Goal: Information Seeking & Learning: Learn about a topic

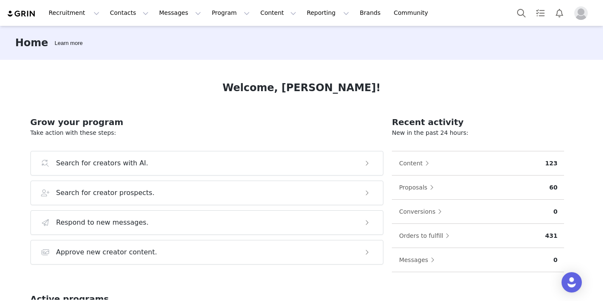
click at [578, 14] on img "Profile" at bounding box center [582, 13] width 14 height 14
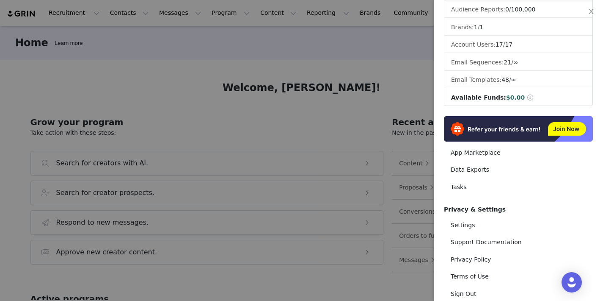
scroll to position [107, 0]
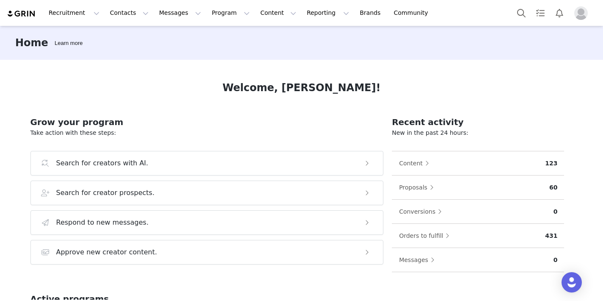
click at [578, 10] on img "Profile" at bounding box center [582, 13] width 14 height 14
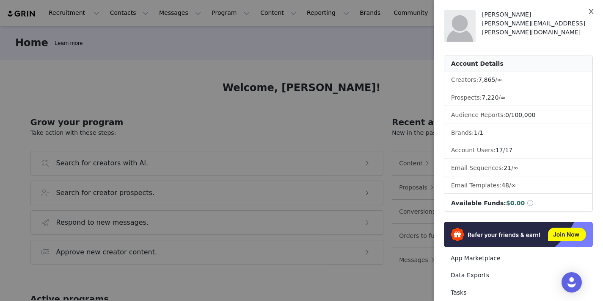
click at [588, 10] on icon "icon: close" at bounding box center [591, 11] width 7 height 7
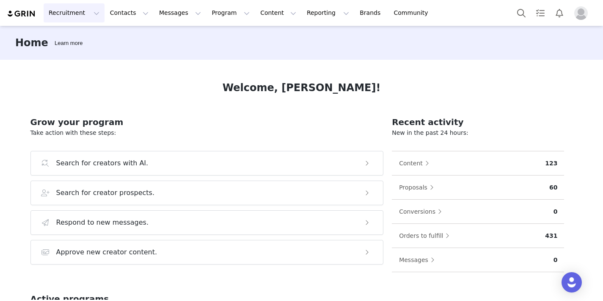
click at [89, 7] on button "Recruitment Recruitment" at bounding box center [74, 12] width 61 height 19
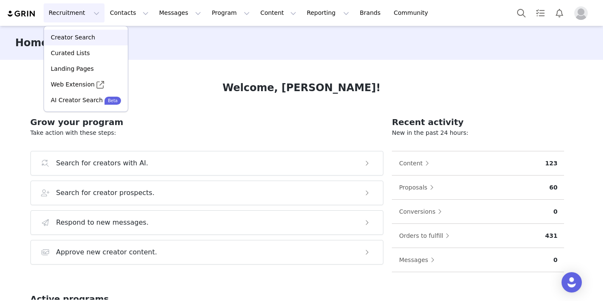
click at [87, 41] on p "Creator Search" at bounding box center [73, 37] width 44 height 9
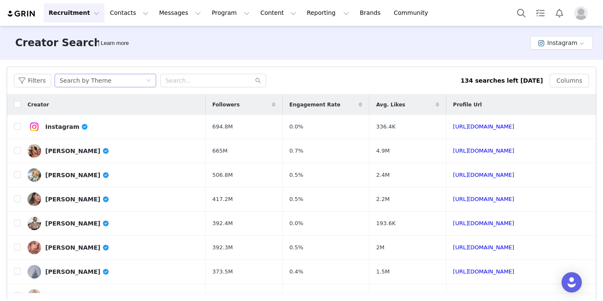
click at [119, 80] on div "Search by Theme" at bounding box center [103, 80] width 86 height 13
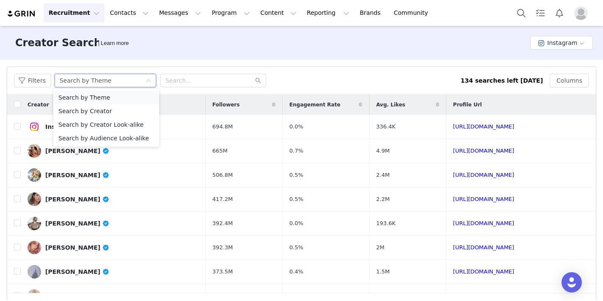
click at [122, 95] on li "Search by Theme" at bounding box center [106, 98] width 106 height 14
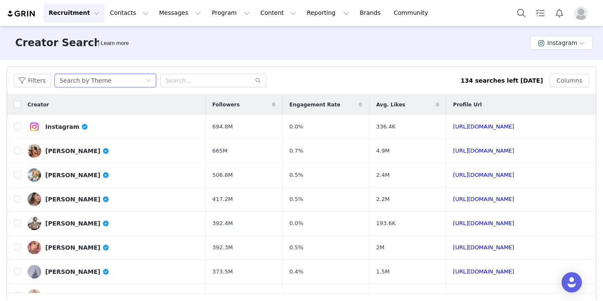
click at [333, 64] on div "Filters Creator Audience Performance Current Creators Hide creators in my CRM B…" at bounding box center [301, 194] width 603 height 268
click at [27, 75] on button "Filters" at bounding box center [32, 81] width 37 height 14
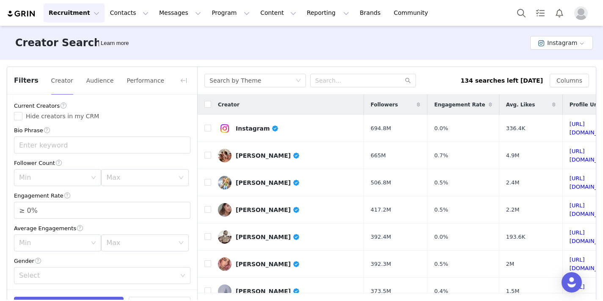
click at [65, 89] on div "Filters Creator Audience Performance" at bounding box center [102, 81] width 190 height 28
click at [62, 11] on button "Recruitment Recruitment" at bounding box center [74, 12] width 61 height 19
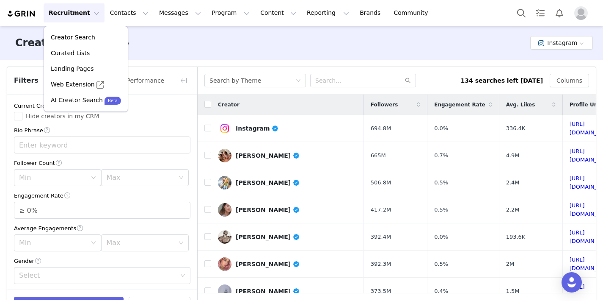
click at [27, 15] on img at bounding box center [22, 14] width 30 height 8
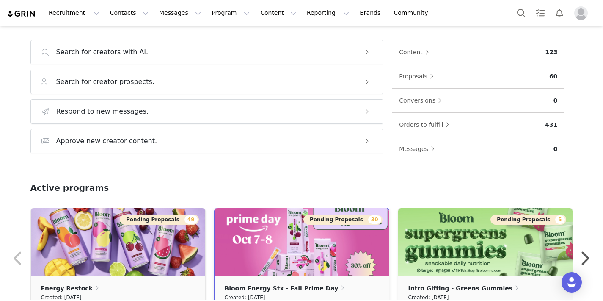
scroll to position [111, 0]
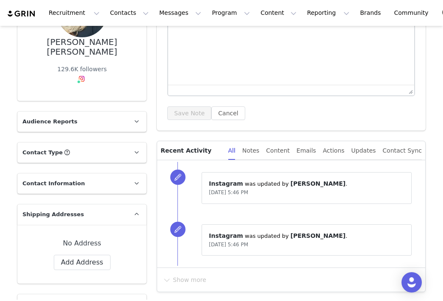
scroll to position [114, 0]
click at [84, 173] on p "Contact Information" at bounding box center [71, 183] width 109 height 20
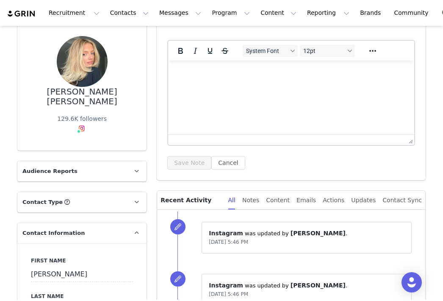
scroll to position [51, 0]
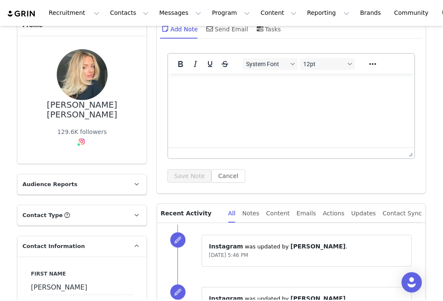
click at [107, 236] on p "Contact Information" at bounding box center [71, 246] width 109 height 20
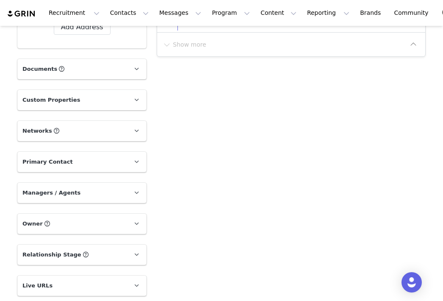
scroll to position [376, 0]
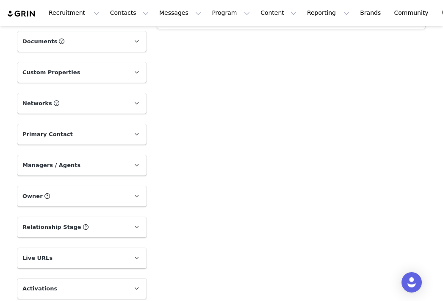
click at [106, 248] on p "Live URLs" at bounding box center [71, 258] width 109 height 20
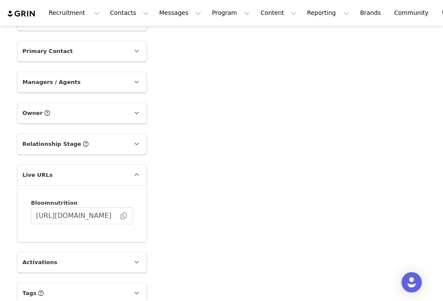
click at [85, 169] on p "Live URLs" at bounding box center [71, 175] width 109 height 20
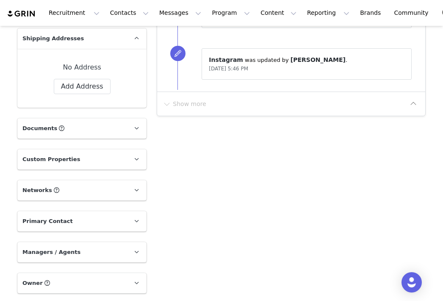
scroll to position [290, 0]
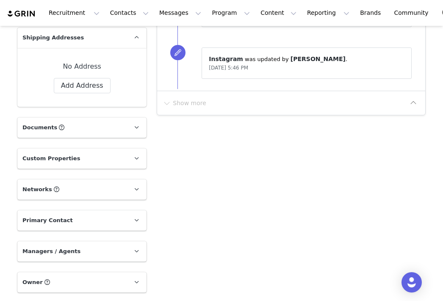
click at [90, 216] on p "Primary Contact" at bounding box center [71, 220] width 109 height 20
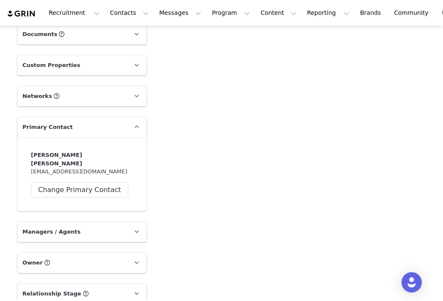
scroll to position [384, 0]
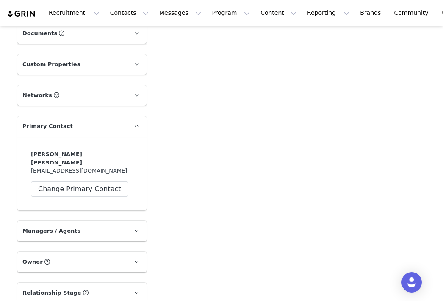
click at [93, 116] on p "Primary Contact" at bounding box center [71, 126] width 109 height 20
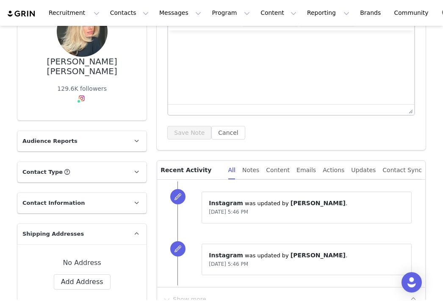
scroll to position [94, 0]
click at [104, 130] on p "Audience Reports" at bounding box center [71, 140] width 109 height 20
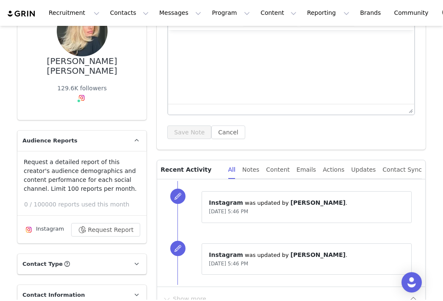
click at [104, 130] on p "Audience Reports" at bounding box center [71, 140] width 109 height 20
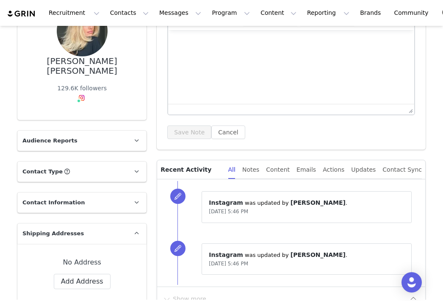
click at [114, 225] on p "Shipping Addresses" at bounding box center [71, 233] width 109 height 20
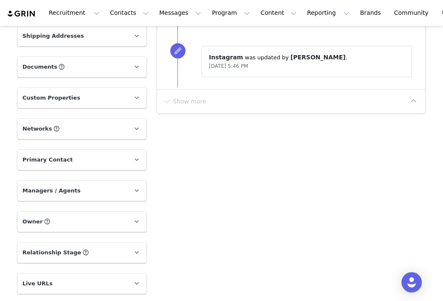
scroll to position [344, 0]
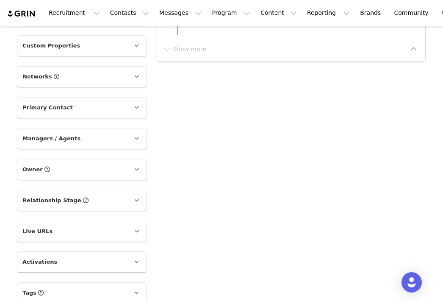
click at [101, 282] on p "Tags Keep track of your contacts by assigning them tags. You can then filter yo…" at bounding box center [71, 292] width 109 height 20
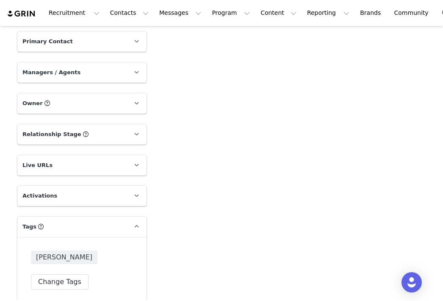
click at [93, 237] on div "Andrea Gonzalez Change Tags" at bounding box center [81, 270] width 129 height 66
click at [88, 219] on p "Tags Keep track of your contacts by assigning them tags. You can then filter yo…" at bounding box center [71, 226] width 109 height 20
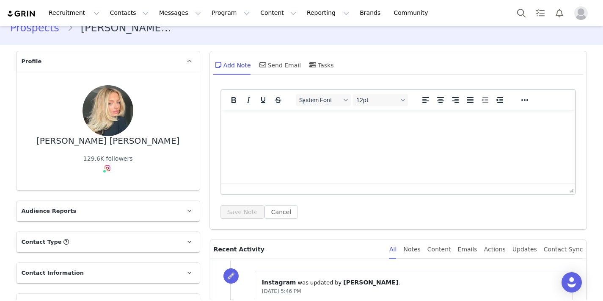
scroll to position [0, 0]
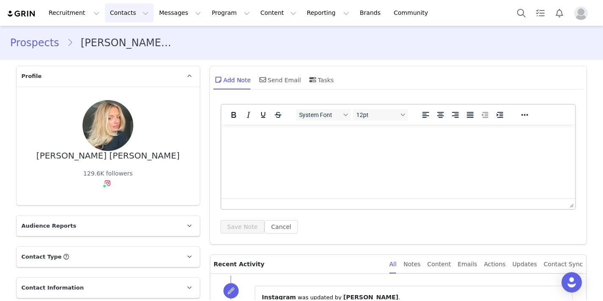
click at [134, 15] on button "Contacts Contacts" at bounding box center [129, 12] width 49 height 19
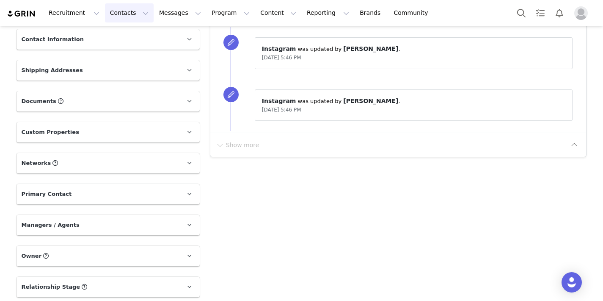
scroll to position [249, 0]
click at [80, 160] on p "Networks You can add or change your creators network URL' here, your active cre…" at bounding box center [98, 162] width 163 height 20
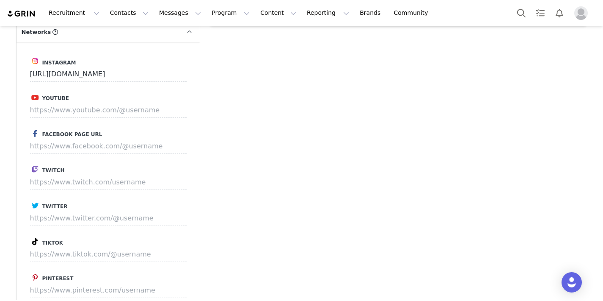
scroll to position [380, 0]
click at [60, 252] on input at bounding box center [108, 253] width 157 height 15
paste input "https://www.tiktok.com/@emmajeanclarke?is_from_webapp=1&sender_device=pc"
type input "https://www.tiktok.com/@emmajeanclarke"
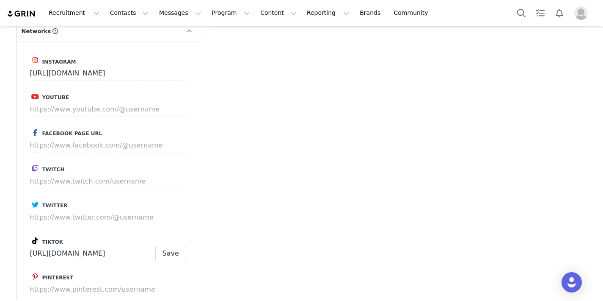
scroll to position [0, 0]
click at [186, 249] on div "Instagram https://www.instagram.com/emmajeanclarke_ Youtube Facebook Page URL T…" at bounding box center [108, 180] width 183 height 279
click at [182, 250] on button "Save" at bounding box center [170, 253] width 31 height 15
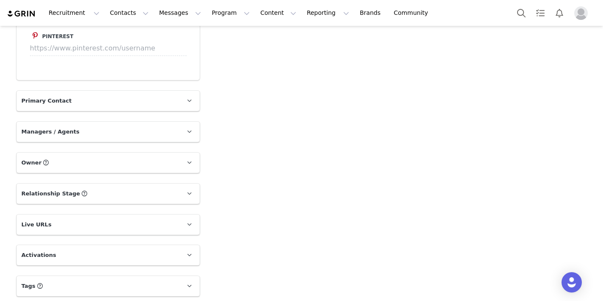
scroll to position [623, 0]
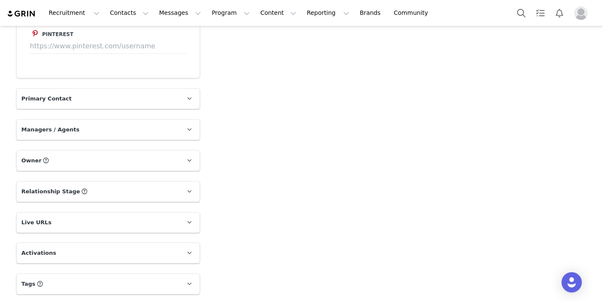
click at [124, 257] on p "Activations" at bounding box center [98, 253] width 163 height 20
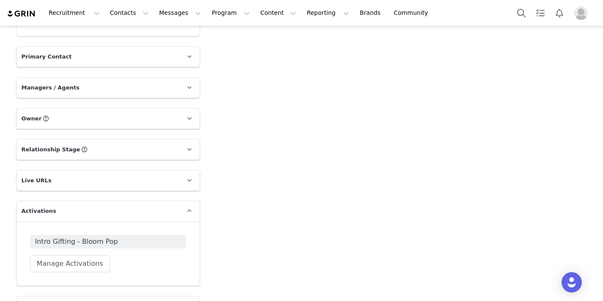
scroll to position [687, 0]
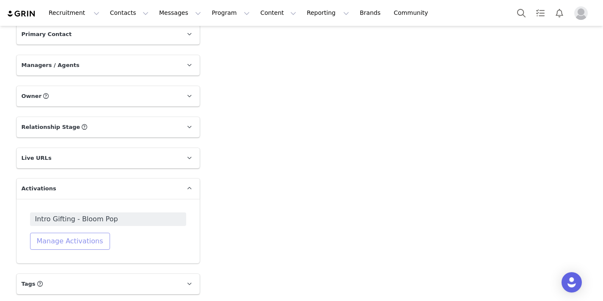
click at [97, 237] on button "Manage Activations" at bounding box center [70, 240] width 80 height 17
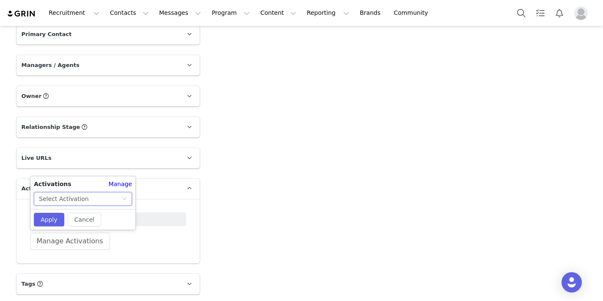
click at [112, 196] on div "Select Activation" at bounding box center [80, 198] width 83 height 13
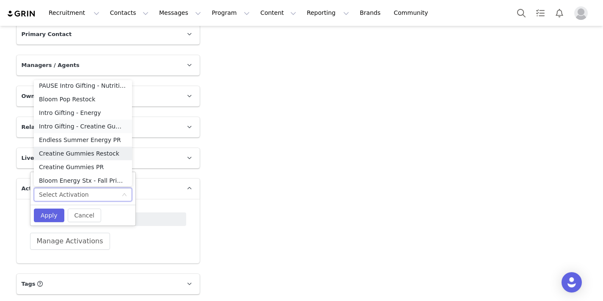
scroll to position [155, 0]
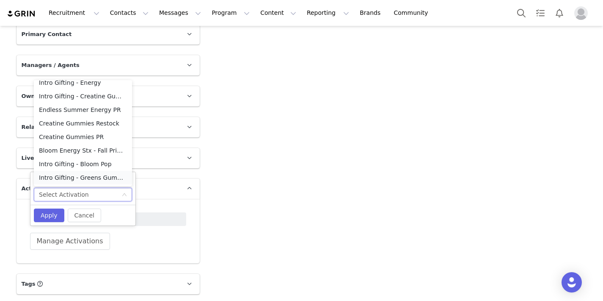
click at [111, 177] on li "Intro Gifting - Greens Gummies" at bounding box center [83, 178] width 98 height 14
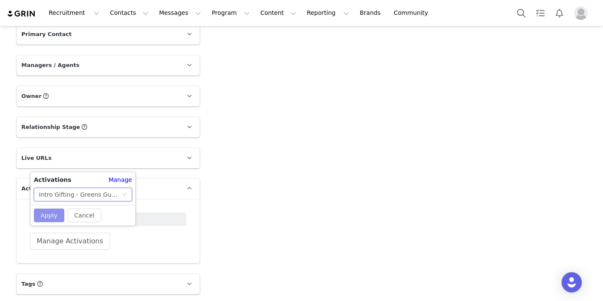
click at [48, 212] on button "Apply" at bounding box center [49, 215] width 30 height 14
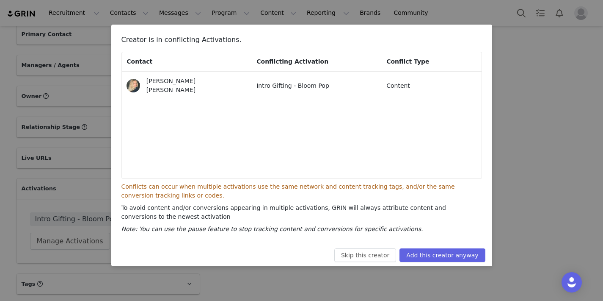
click at [363, 268] on div "Creator is in conflicting Activations. Contact Conflicting Activation Conflict …" at bounding box center [301, 150] width 603 height 301
click at [363, 251] on button "Skip this creator" at bounding box center [366, 255] width 62 height 14
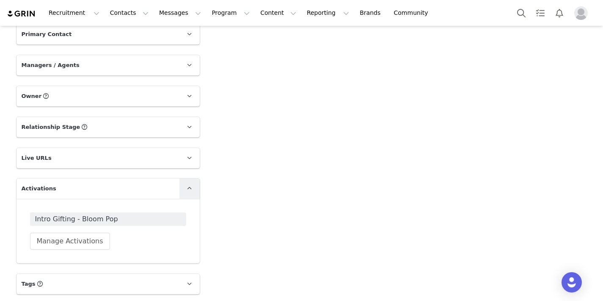
click at [188, 188] on icon at bounding box center [189, 188] width 5 height 6
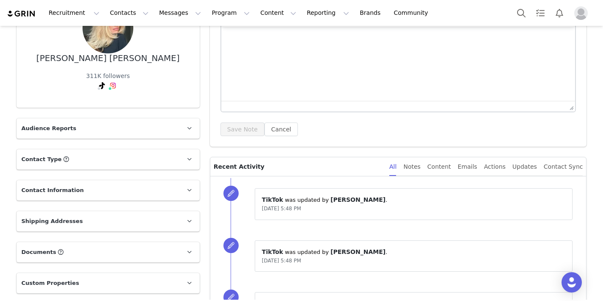
scroll to position [126, 0]
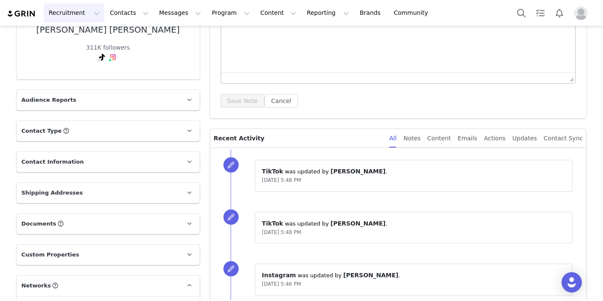
click at [90, 15] on button "Recruitment Recruitment" at bounding box center [74, 12] width 61 height 19
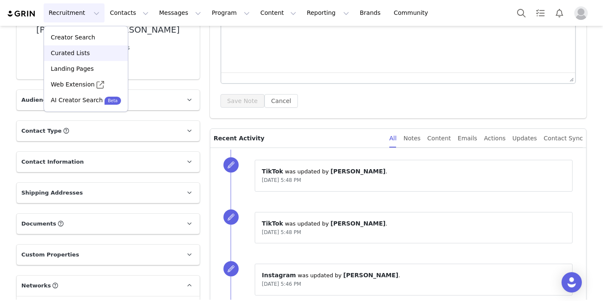
click at [91, 51] on div "Curated Lists" at bounding box center [86, 53] width 74 height 9
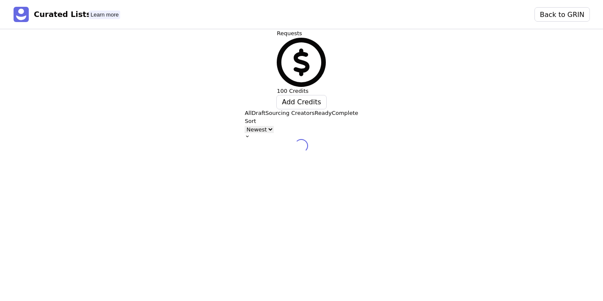
click at [265, 109] on button "Sourcing Creators" at bounding box center [289, 113] width 49 height 8
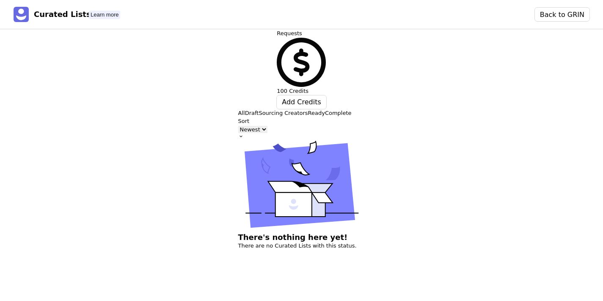
click at [308, 109] on p "Ready" at bounding box center [316, 113] width 17 height 8
click at [325, 109] on p "Complete" at bounding box center [338, 113] width 27 height 8
click at [570, 19] on button "Back to GRIN" at bounding box center [562, 15] width 55 height 14
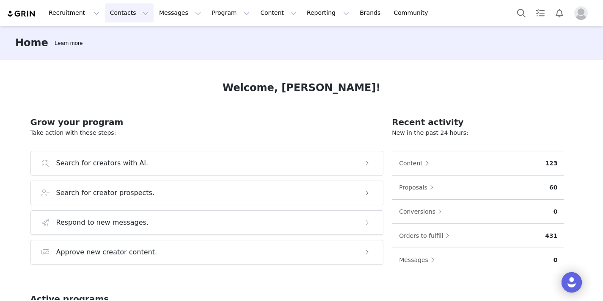
click at [133, 11] on button "Contacts Contacts" at bounding box center [129, 12] width 49 height 19
click at [125, 37] on p "Creators" at bounding box center [118, 37] width 25 height 9
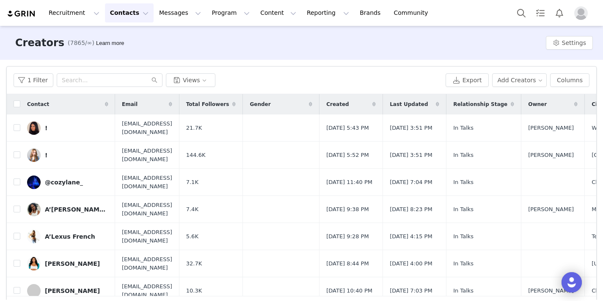
click at [25, 14] on img at bounding box center [22, 14] width 30 height 8
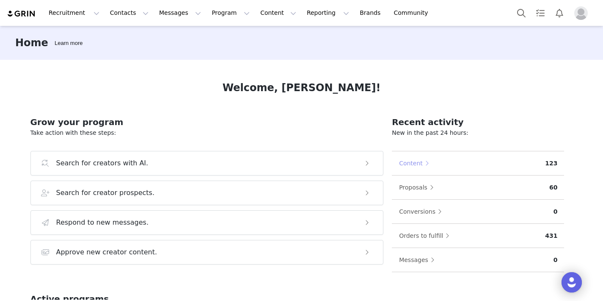
click at [417, 163] on button "Content" at bounding box center [416, 163] width 35 height 14
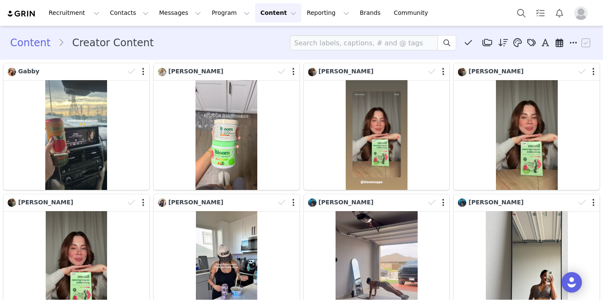
click at [27, 13] on img at bounding box center [22, 14] width 30 height 8
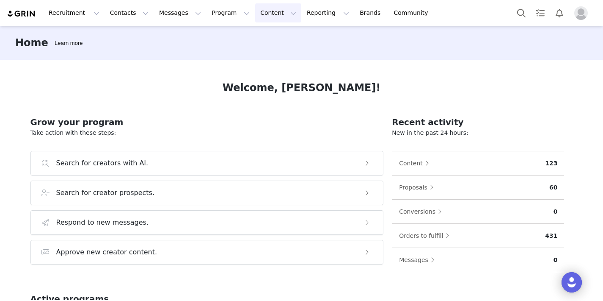
click at [255, 12] on button "Content Content" at bounding box center [278, 12] width 46 height 19
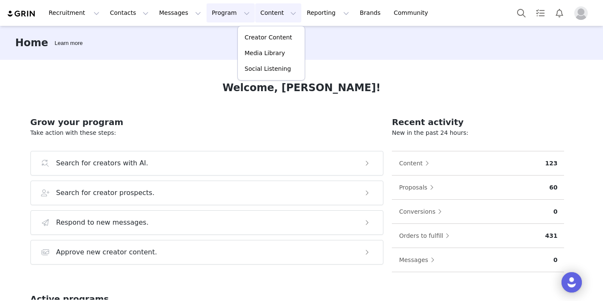
click at [213, 19] on button "Program Program" at bounding box center [231, 12] width 48 height 19
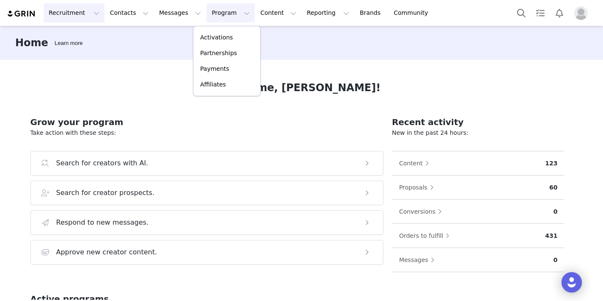
click at [80, 16] on button "Recruitment Recruitment" at bounding box center [74, 12] width 61 height 19
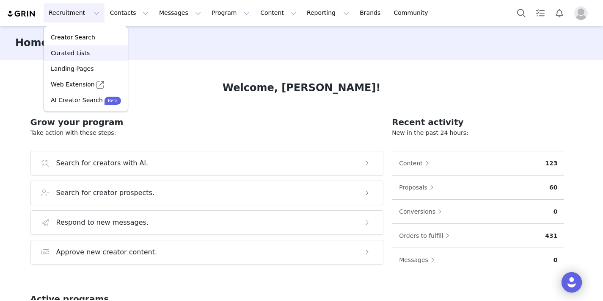
click at [84, 56] on p "Curated Lists" at bounding box center [70, 53] width 39 height 9
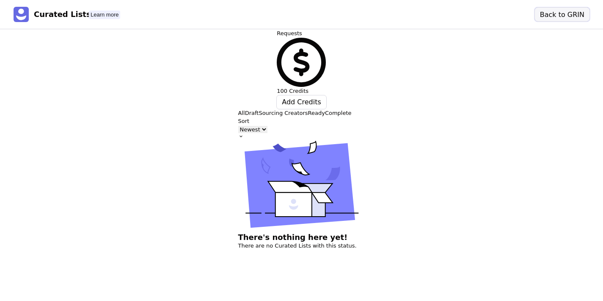
click at [559, 18] on button "Back to GRIN" at bounding box center [562, 15] width 55 height 14
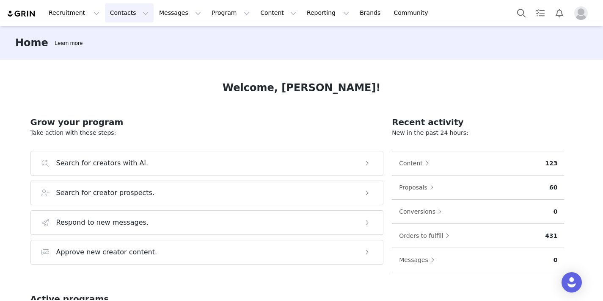
click at [118, 13] on button "Contacts Contacts" at bounding box center [129, 12] width 49 height 19
click at [120, 55] on p "Prospects" at bounding box center [120, 53] width 28 height 9
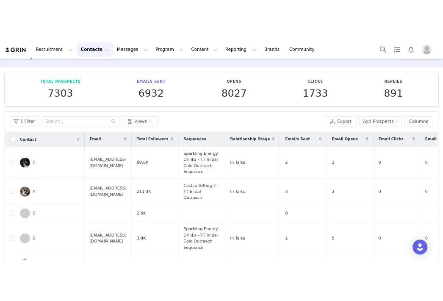
scroll to position [14, 0]
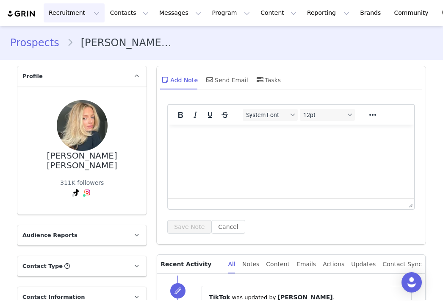
click at [66, 16] on button "Recruitment Recruitment" at bounding box center [74, 12] width 61 height 19
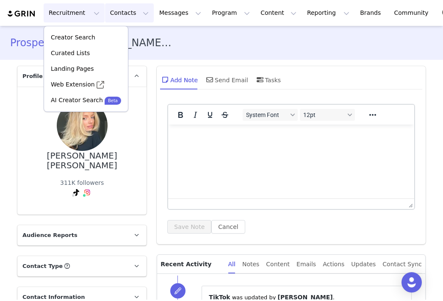
click at [105, 12] on button "Contacts Contacts" at bounding box center [129, 12] width 49 height 19
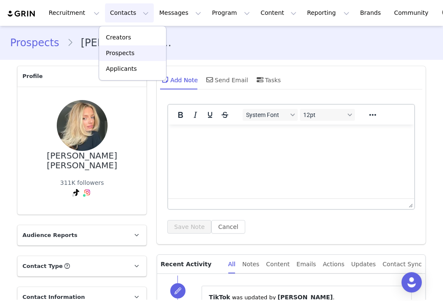
click at [132, 56] on p "Prospects" at bounding box center [120, 53] width 28 height 9
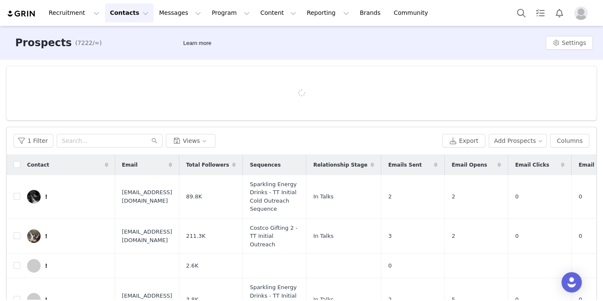
click at [32, 150] on div "1 Filter Views Export Add Prospects Columns" at bounding box center [302, 141] width 590 height 28
click at [28, 141] on button "1 Filter" at bounding box center [34, 141] width 40 height 14
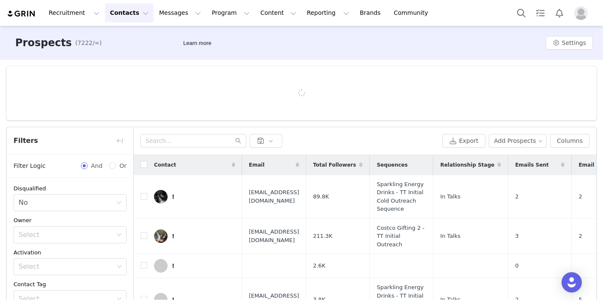
scroll to position [87, 0]
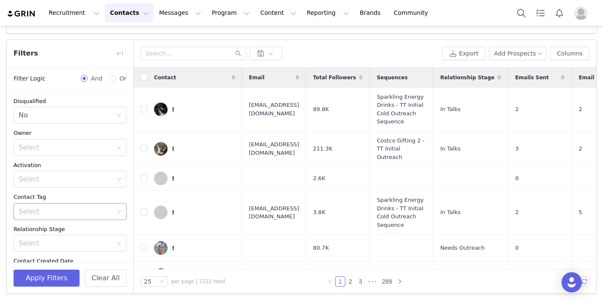
click at [66, 215] on div "Select" at bounding box center [66, 211] width 95 height 8
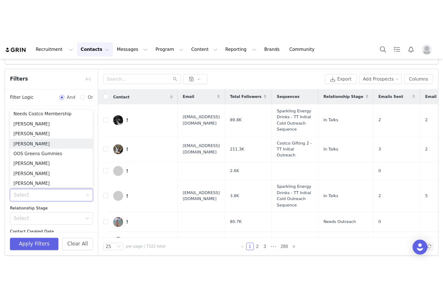
scroll to position [385, 0]
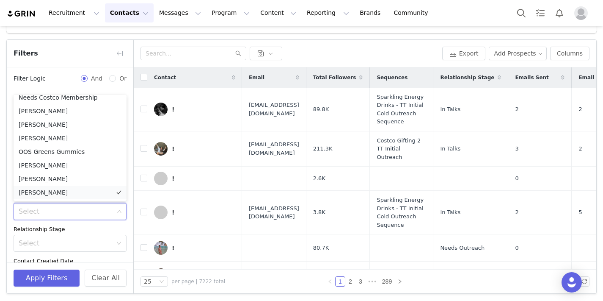
click at [50, 189] on li "Andrea Gonzalez" at bounding box center [70, 192] width 113 height 14
click at [104, 228] on div "Relationship Stage" at bounding box center [70, 229] width 113 height 8
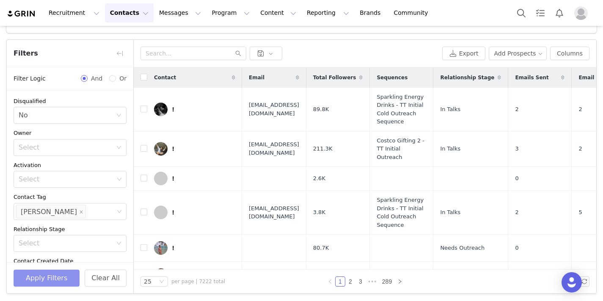
click at [46, 269] on button "Apply Filters" at bounding box center [47, 277] width 66 height 17
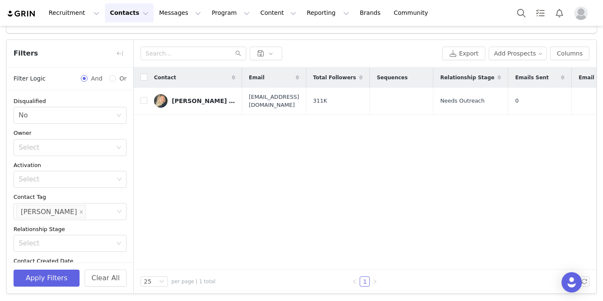
click at [28, 13] on img at bounding box center [22, 14] width 30 height 8
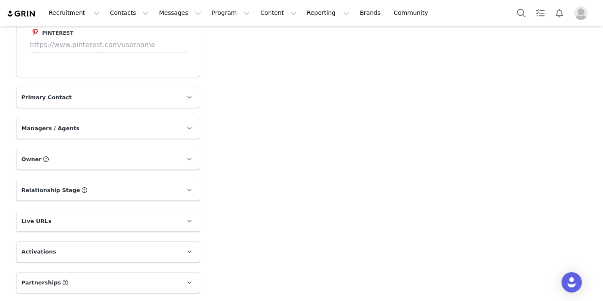
scroll to position [649, 0]
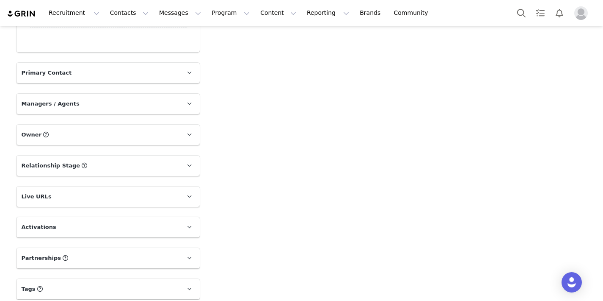
click at [149, 160] on p "Relationship Stage Use relationship stages to move contacts through a logical s…" at bounding box center [98, 165] width 163 height 20
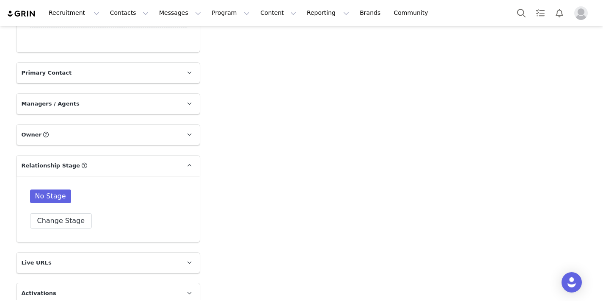
click at [150, 166] on p "Relationship Stage Use relationship stages to move contacts through a logical s…" at bounding box center [98, 165] width 163 height 20
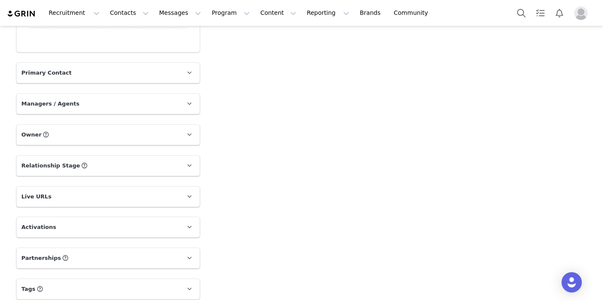
click at [151, 102] on p "Managers / Agents" at bounding box center [98, 104] width 163 height 20
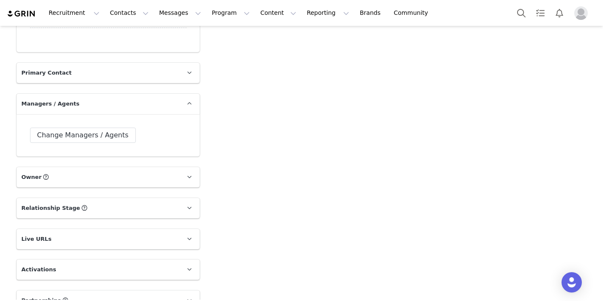
click at [151, 102] on p "Managers / Agents" at bounding box center [98, 104] width 163 height 20
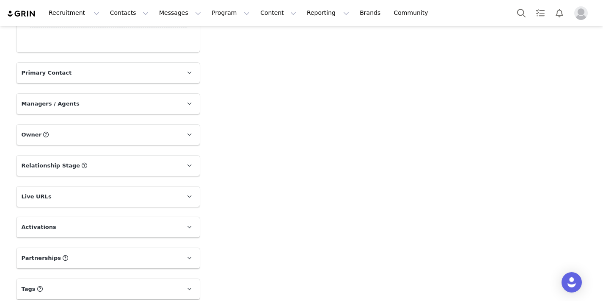
click at [130, 75] on p "Primary Contact" at bounding box center [98, 73] width 163 height 20
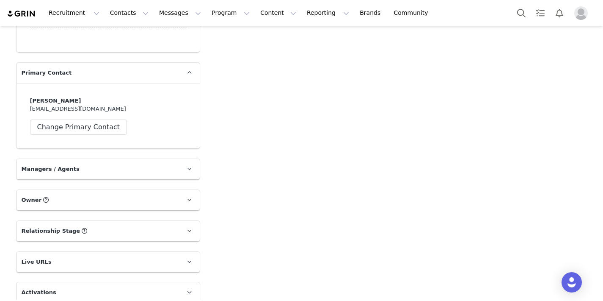
click at [130, 75] on p "Primary Contact" at bounding box center [98, 73] width 163 height 20
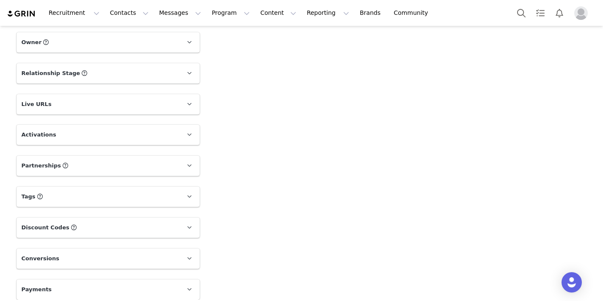
scroll to position [742, 0]
click at [120, 167] on p "Partnerships The partnerships..." at bounding box center [98, 165] width 163 height 20
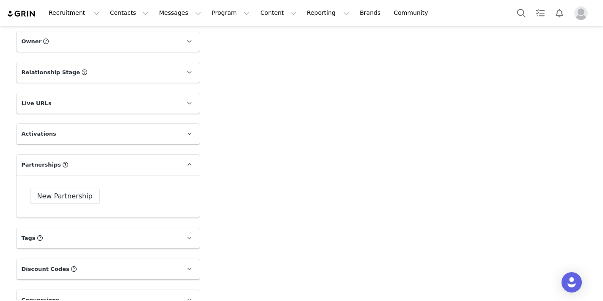
click at [120, 167] on p "Partnerships The partnerships..." at bounding box center [98, 165] width 163 height 20
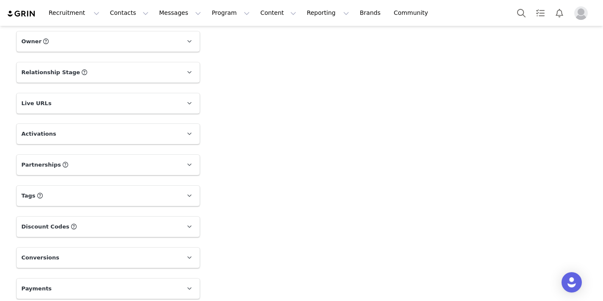
scroll to position [747, 0]
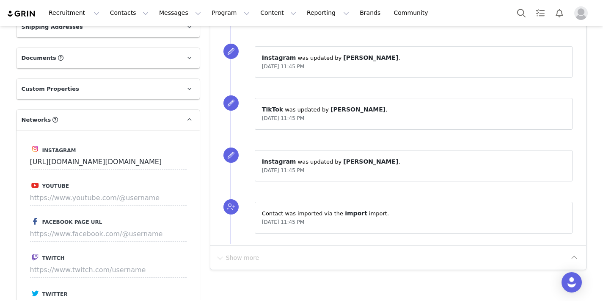
scroll to position [290, 0]
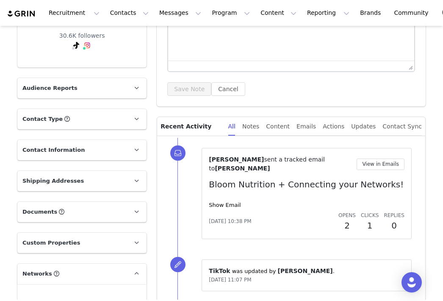
scroll to position [141, 0]
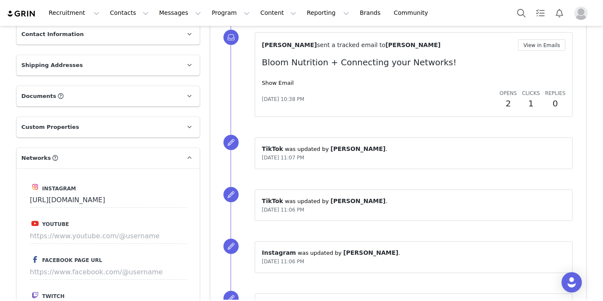
scroll to position [251, 0]
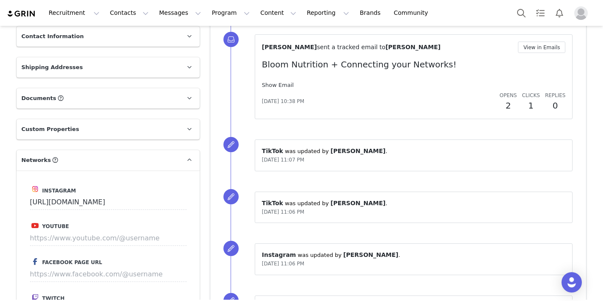
click at [282, 86] on link "Show Email" at bounding box center [278, 85] width 32 height 6
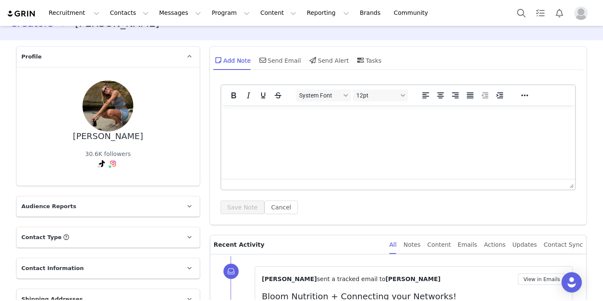
scroll to position [0, 0]
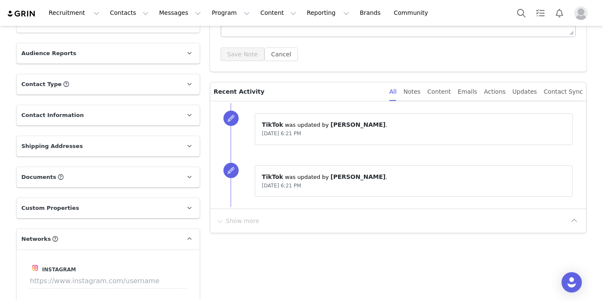
scroll to position [152, 0]
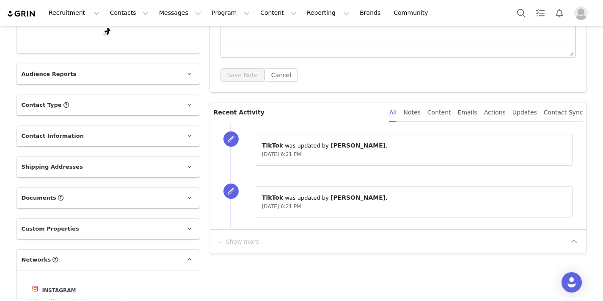
click at [108, 108] on p "Contact Type Contact type can be Creator, Prospect, Application, or Manager." at bounding box center [98, 105] width 163 height 20
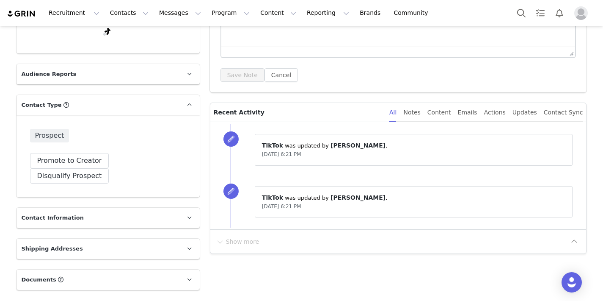
click at [108, 108] on p "Contact Type Contact type can be Creator, Prospect, Application, or Manager." at bounding box center [98, 105] width 163 height 20
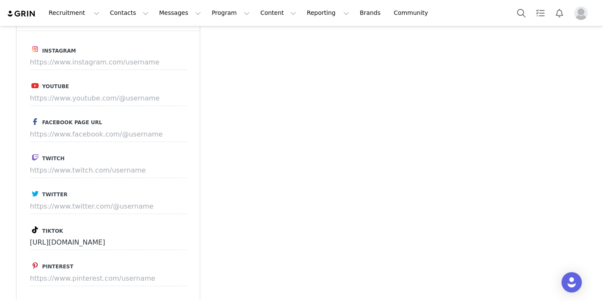
scroll to position [387, 0]
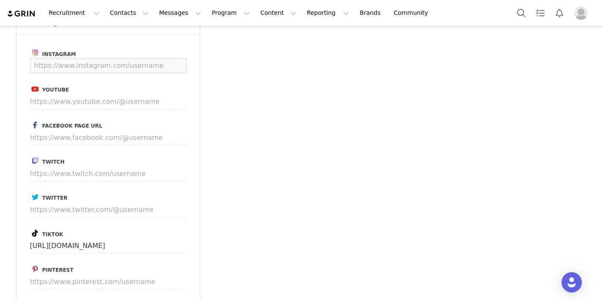
click at [83, 64] on input at bounding box center [108, 65] width 157 height 15
paste input "[URL][DOMAIN_NAME][DOMAIN_NAME]"
type input "[URL][DOMAIN_NAME][DOMAIN_NAME]"
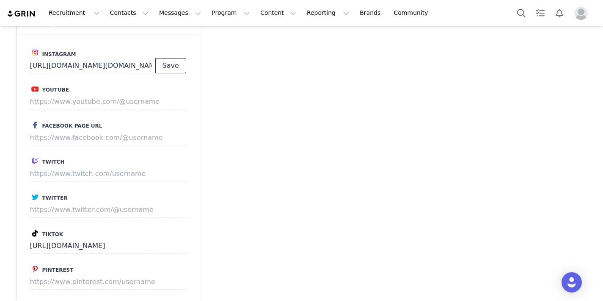
click at [171, 66] on button "Save" at bounding box center [170, 65] width 31 height 15
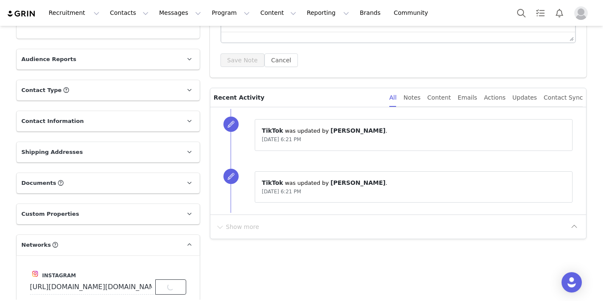
scroll to position [163, 0]
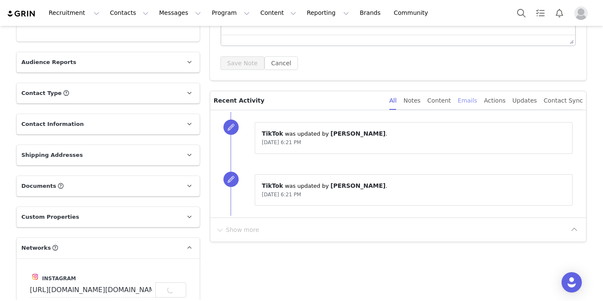
click at [442, 95] on div "Emails" at bounding box center [467, 100] width 19 height 19
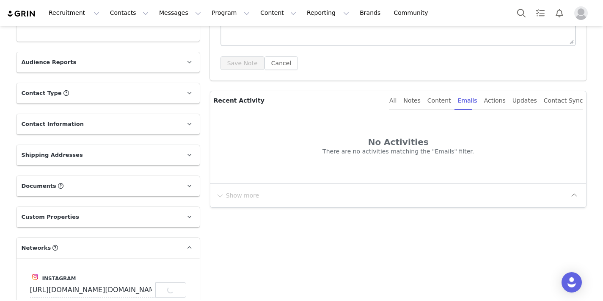
scroll to position [141, 0]
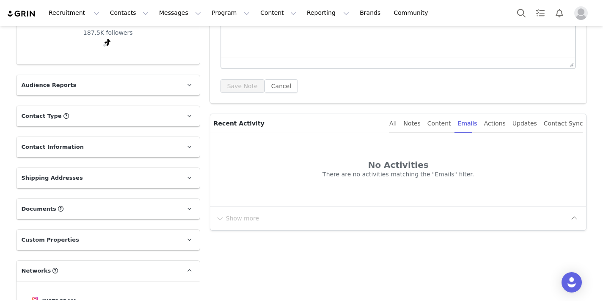
click at [113, 152] on p "Contact Information" at bounding box center [98, 147] width 163 height 20
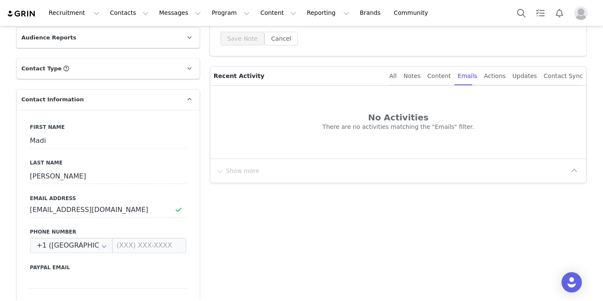
scroll to position [188, 0]
click at [442, 274] on div at bounding box center [587, 271] width 5 height 7
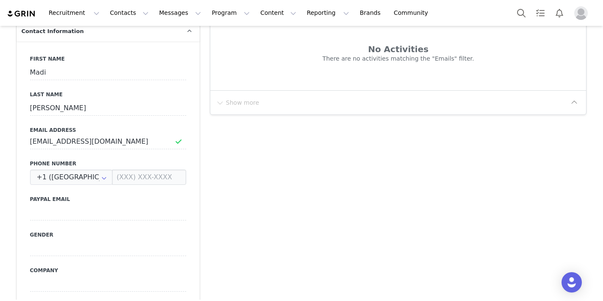
scroll to position [0, 0]
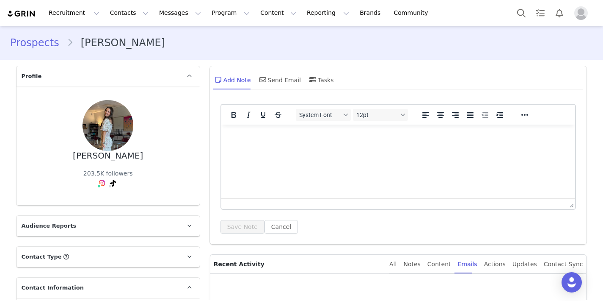
click at [49, 44] on link "Prospects" at bounding box center [38, 42] width 57 height 15
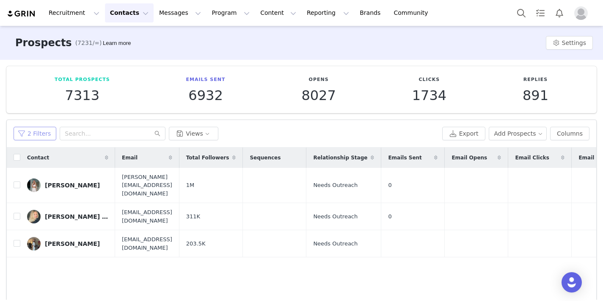
click at [31, 131] on button "2 Filters" at bounding box center [35, 134] width 43 height 14
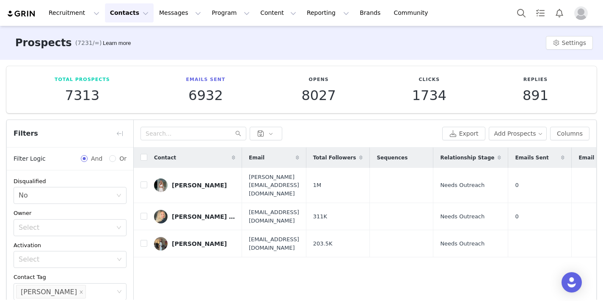
click at [31, 131] on span "Filters" at bounding box center [26, 133] width 25 height 10
click at [273, 289] on div "Contact Email Total Followers Sequences Relationship Stage Emails Sent Email Op…" at bounding box center [365, 248] width 463 height 202
click at [117, 130] on button "button" at bounding box center [120, 134] width 14 height 14
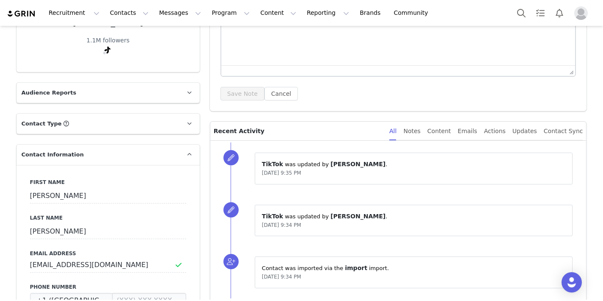
scroll to position [116, 0]
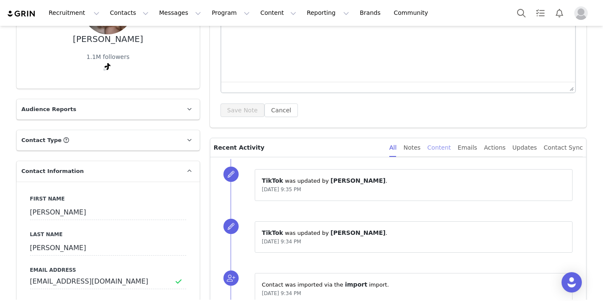
click at [442, 142] on div "Content" at bounding box center [440, 147] width 24 height 19
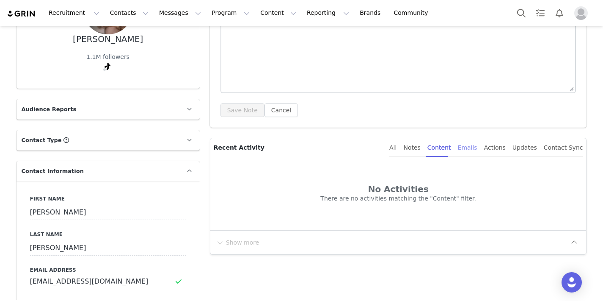
click at [442, 147] on div "Emails" at bounding box center [467, 147] width 19 height 19
click at [442, 149] on div "Actions" at bounding box center [495, 147] width 22 height 19
click at [442, 148] on div "Updates" at bounding box center [525, 147] width 25 height 19
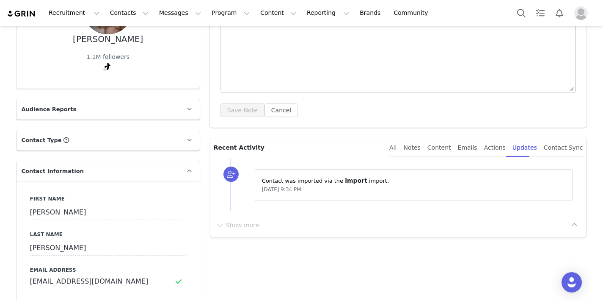
click at [399, 147] on div "All Notes Content Emails Actions Updates Contact Sync" at bounding box center [483, 147] width 200 height 19
click at [397, 148] on div "All" at bounding box center [393, 147] width 7 height 19
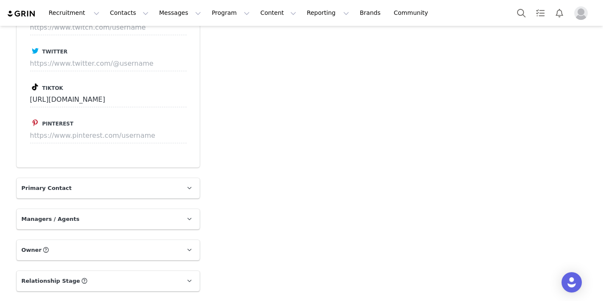
scroll to position [932, 0]
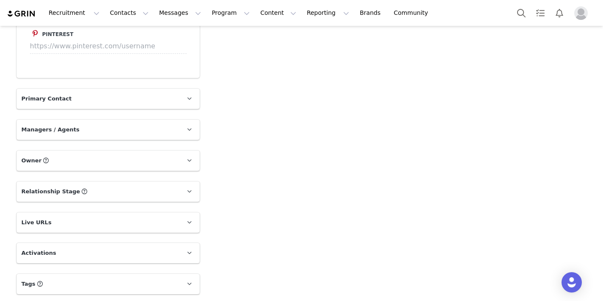
click at [154, 195] on p "Relationship Stage Use relationship stages to move contacts through a logical s…" at bounding box center [98, 191] width 163 height 20
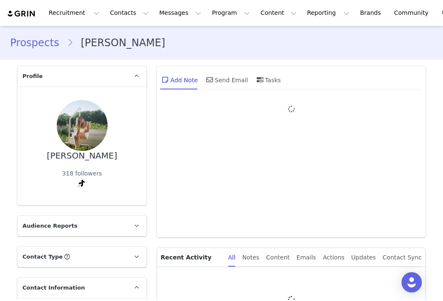
type input "+1 ([GEOGRAPHIC_DATA])"
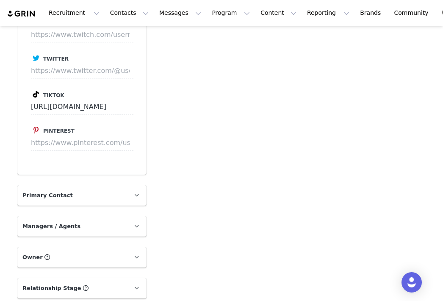
scroll to position [855, 0]
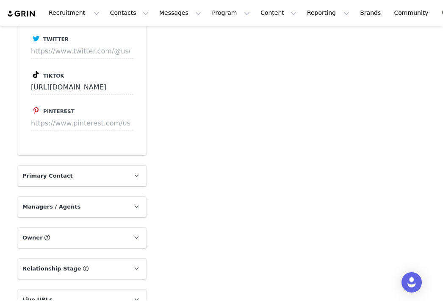
click at [69, 174] on p "Primary Contact" at bounding box center [71, 176] width 109 height 20
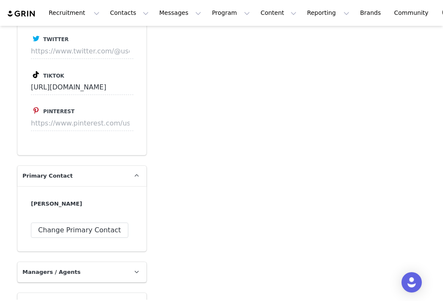
click at [69, 174] on p "Primary Contact" at bounding box center [71, 176] width 109 height 20
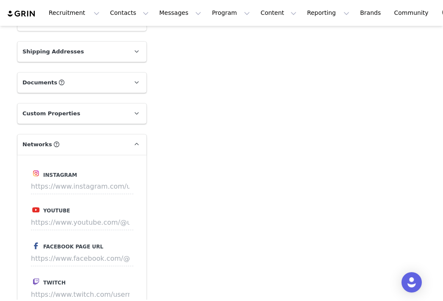
scroll to position [570, 0]
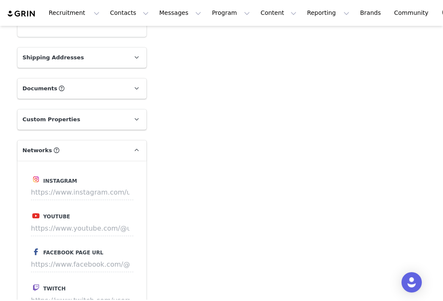
click at [80, 127] on p "Custom Properties" at bounding box center [71, 119] width 109 height 20
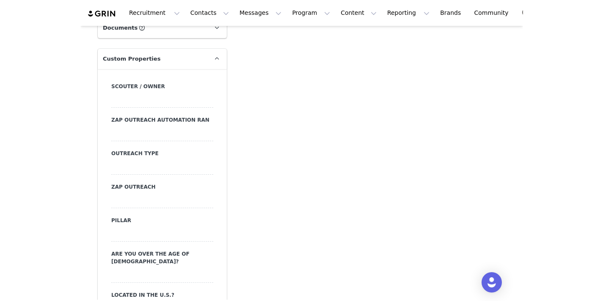
scroll to position [632, 0]
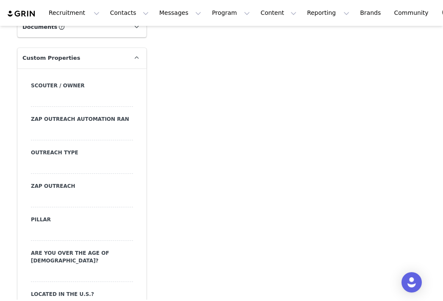
click at [74, 161] on div at bounding box center [82, 165] width 102 height 15
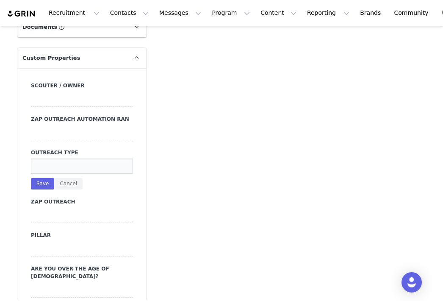
click at [73, 161] on input at bounding box center [82, 165] width 102 height 15
type input "DM"
click at [43, 183] on button "Save" at bounding box center [42, 183] width 23 height 11
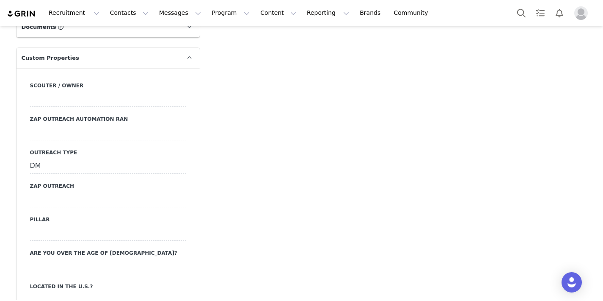
type input "https://www.instagram.com/emmaminier"
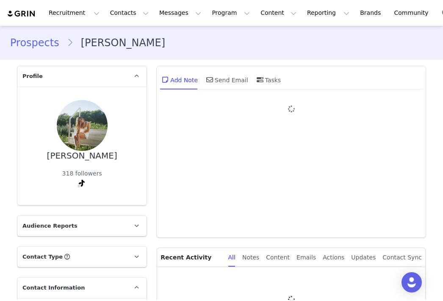
type input "+1 ([GEOGRAPHIC_DATA])"
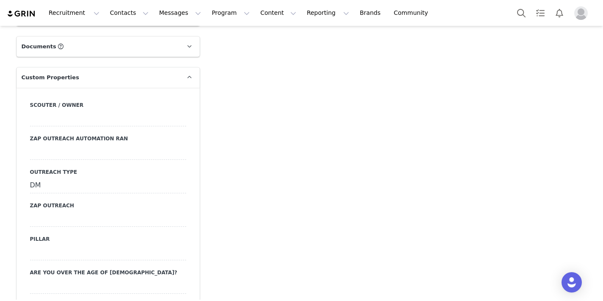
scroll to position [612, 0]
click at [158, 75] on p "Custom Properties" at bounding box center [98, 78] width 163 height 20
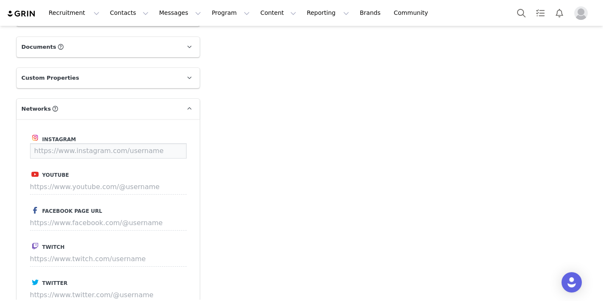
click at [102, 157] on input at bounding box center [108, 150] width 157 height 15
paste input "https://www.instagram.com/emmaminier"
type input "https://www.instagram.com/emmaminier"
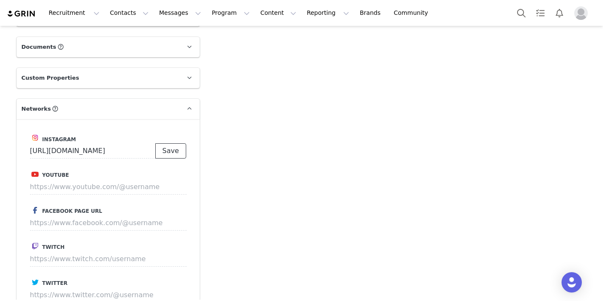
click at [177, 152] on button "Save" at bounding box center [170, 150] width 31 height 15
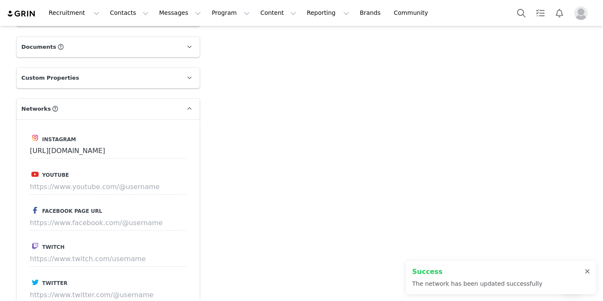
click at [442, 273] on div at bounding box center [587, 271] width 5 height 7
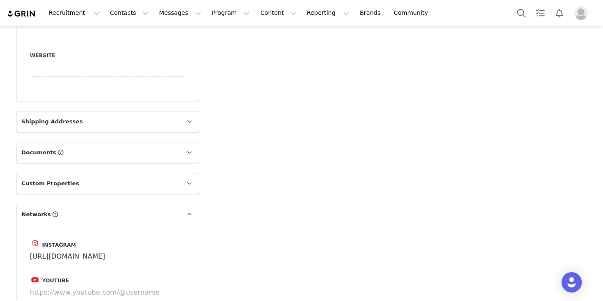
scroll to position [472, 0]
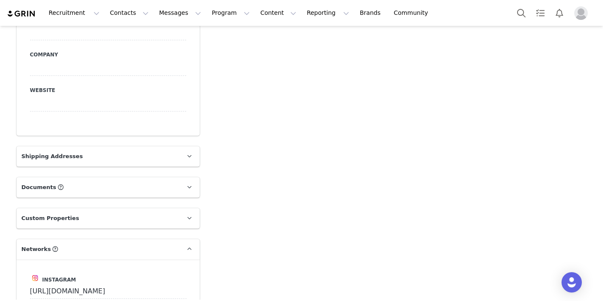
click at [102, 244] on p "Networks You can add or change your creators network URL' here, your active cre…" at bounding box center [98, 249] width 163 height 20
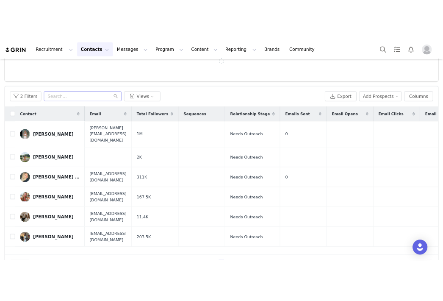
scroll to position [65, 0]
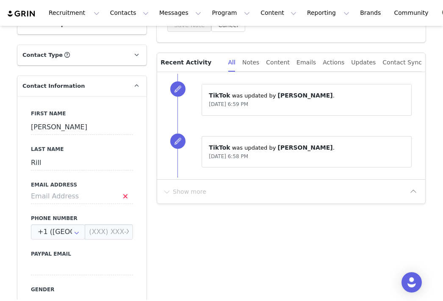
scroll to position [79, 0]
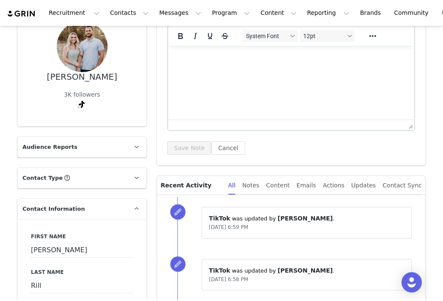
click at [106, 202] on p "Contact Information" at bounding box center [71, 209] width 109 height 20
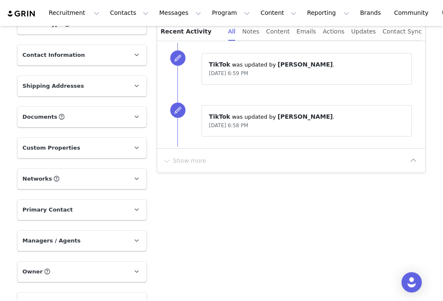
scroll to position [233, 0]
click at [100, 145] on p "Custom Properties" at bounding box center [71, 147] width 109 height 20
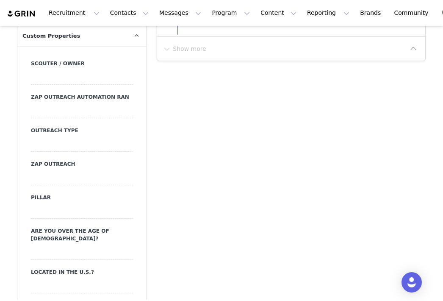
scroll to position [345, 0]
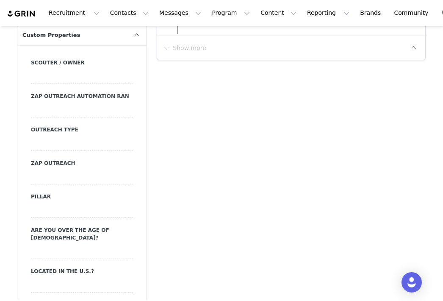
click at [72, 149] on div at bounding box center [82, 143] width 102 height 15
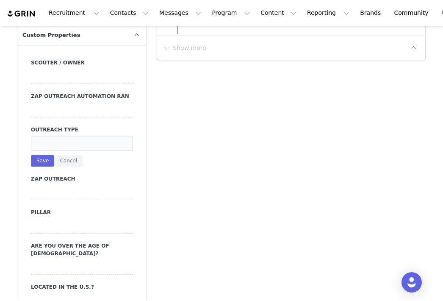
click at [71, 147] on input at bounding box center [82, 143] width 102 height 15
type input "S"
type input "DM"
click at [43, 158] on button "Save" at bounding box center [42, 160] width 23 height 11
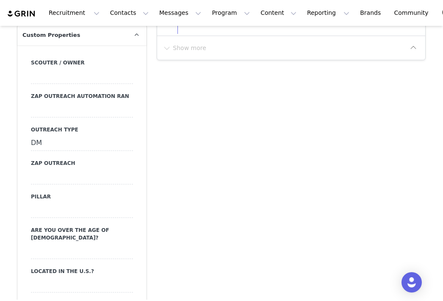
scroll to position [313, 0]
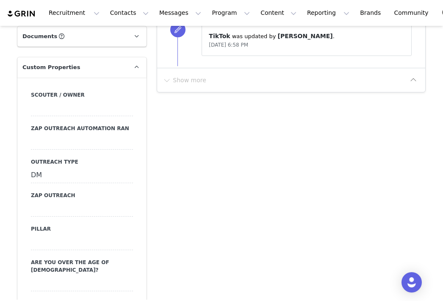
click at [92, 63] on p "Custom Properties" at bounding box center [71, 67] width 109 height 20
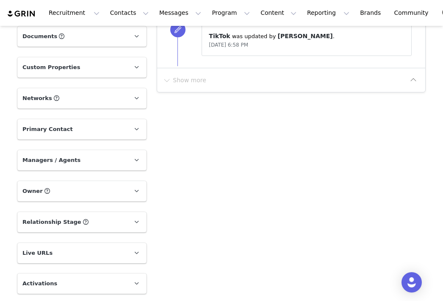
scroll to position [344, 0]
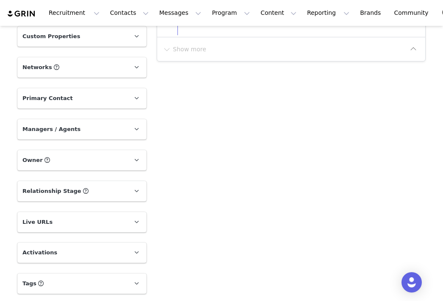
click at [91, 96] on p "Primary Contact" at bounding box center [71, 98] width 109 height 20
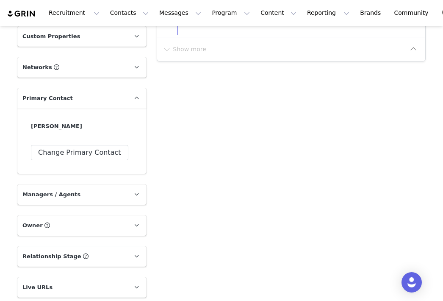
click at [91, 96] on p "Primary Contact" at bounding box center [71, 98] width 109 height 20
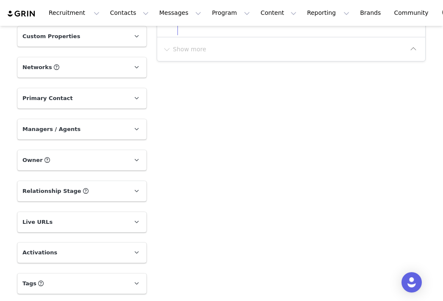
click at [79, 66] on p "Networks You can add or change your creators network URL' here, your active cre…" at bounding box center [71, 67] width 109 height 20
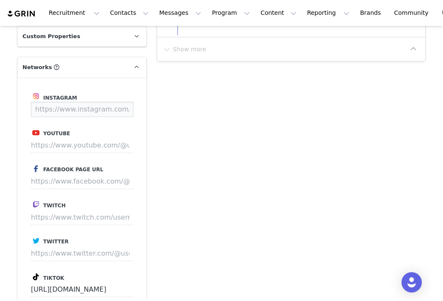
click at [75, 113] on input at bounding box center [82, 109] width 102 height 15
paste input "https://www.instagram.com/daphne_rill/"
click at [121, 108] on button "Save" at bounding box center [117, 109] width 31 height 15
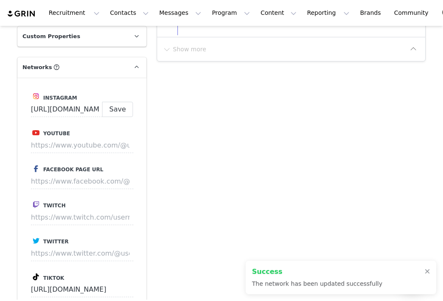
type input "https://www.instagram.com/daphne_rill"
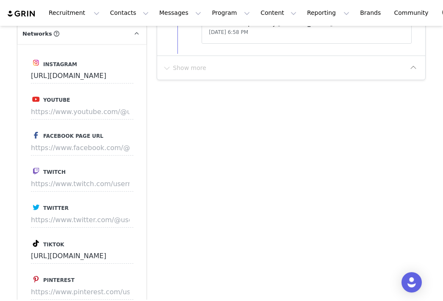
scroll to position [408, 0]
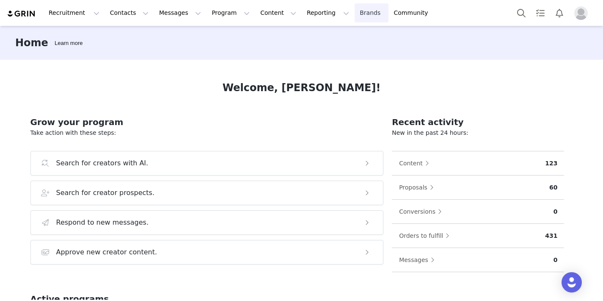
scroll to position [111, 0]
click at [81, 7] on button "Recruitment Recruitment" at bounding box center [74, 12] width 61 height 19
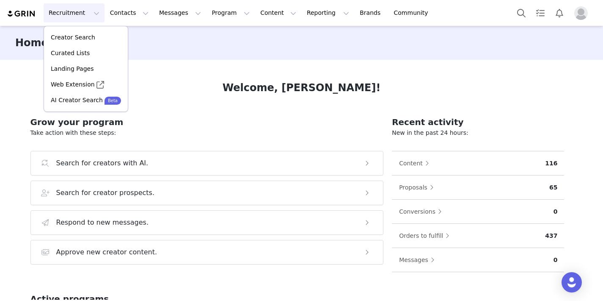
click at [174, 59] on div "Home Learn more" at bounding box center [301, 43] width 603 height 34
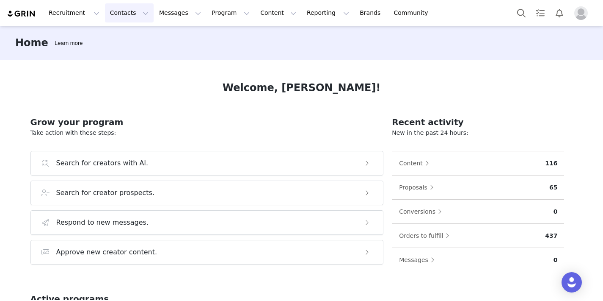
click at [113, 12] on button "Contacts Contacts" at bounding box center [129, 12] width 49 height 19
click at [133, 51] on div "Prospects" at bounding box center [132, 53] width 57 height 9
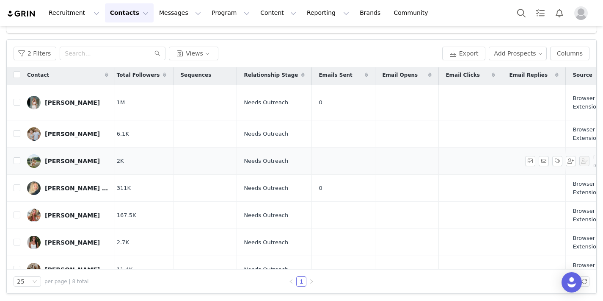
scroll to position [3, 0]
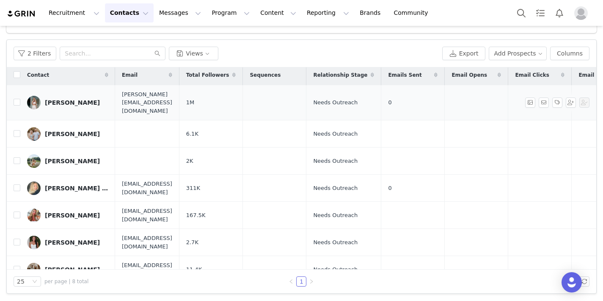
click at [64, 99] on div "Bailey Brown" at bounding box center [72, 102] width 55 height 7
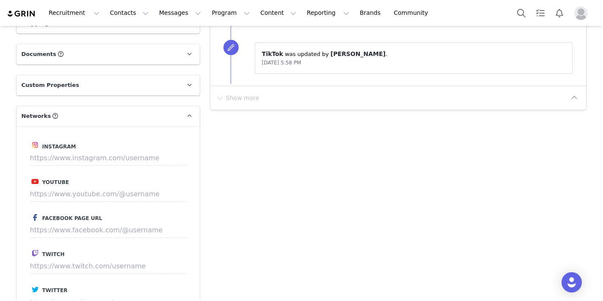
scroll to position [339, 0]
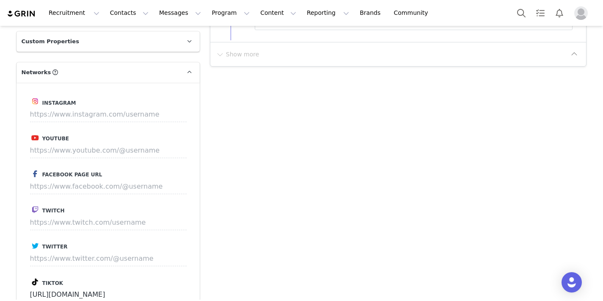
click at [79, 68] on p "Networks You can add or change your creators network URL' here, your active cre…" at bounding box center [98, 72] width 163 height 20
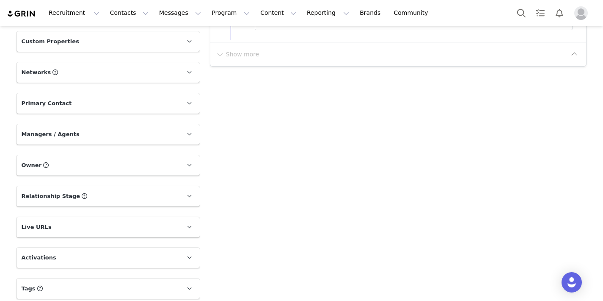
scroll to position [344, 0]
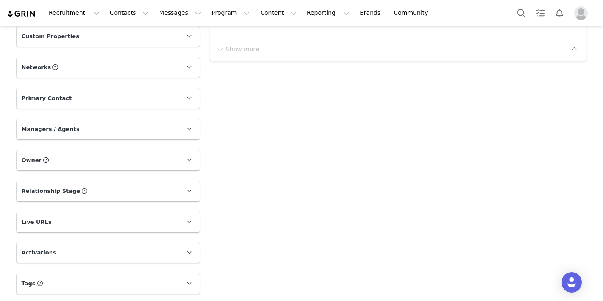
click at [49, 282] on p "Tags Keep track of your contacts by assigning them tags. You can then filter yo…" at bounding box center [98, 283] width 163 height 20
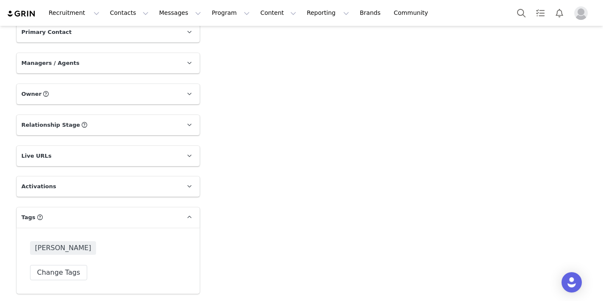
click at [65, 214] on p "Tags Keep track of your contacts by assigning them tags. You can then filter yo…" at bounding box center [98, 217] width 163 height 20
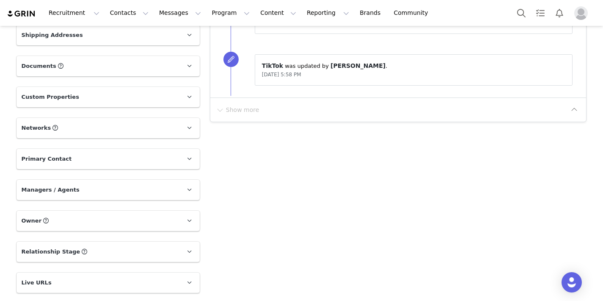
scroll to position [277, 0]
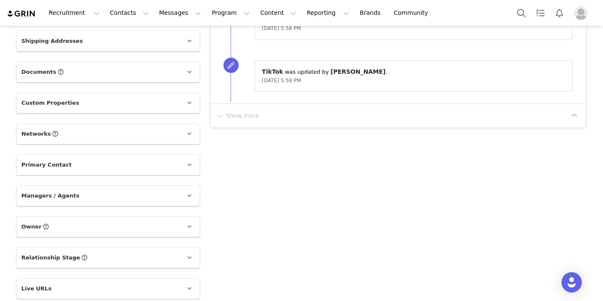
click at [86, 69] on p "Documents All Documents (i.e. images, contracts) related to this Creator" at bounding box center [98, 72] width 163 height 20
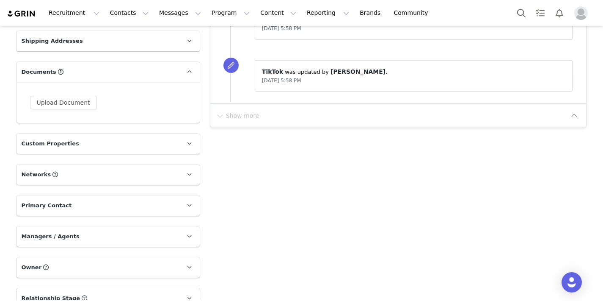
click at [86, 69] on p "Documents All Documents (i.e. images, contracts) related to this Creator" at bounding box center [98, 72] width 163 height 20
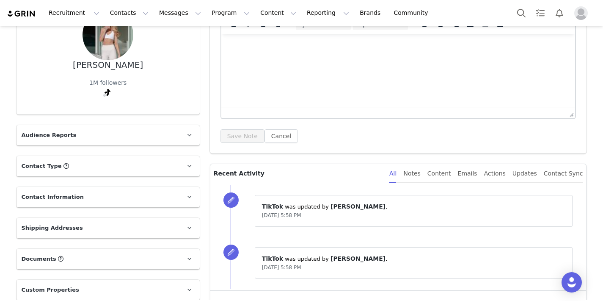
scroll to position [57, 0]
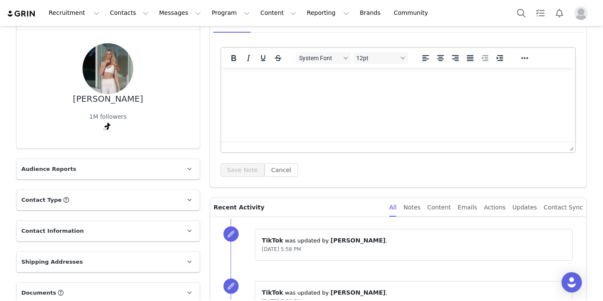
click at [75, 202] on p "Contact Type Contact type can be Creator, Prospect, Application, or Manager." at bounding box center [98, 200] width 163 height 20
click at [77, 234] on p "Contact Information" at bounding box center [98, 231] width 163 height 20
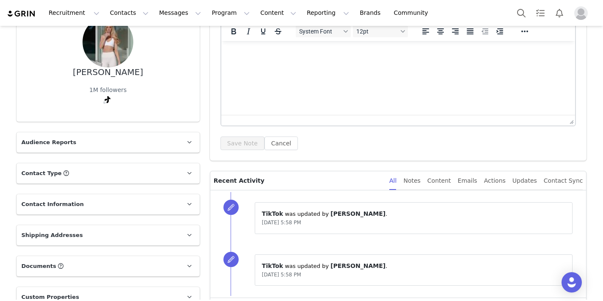
scroll to position [83, 0]
click at [88, 141] on p "Audience Reports" at bounding box center [98, 143] width 163 height 20
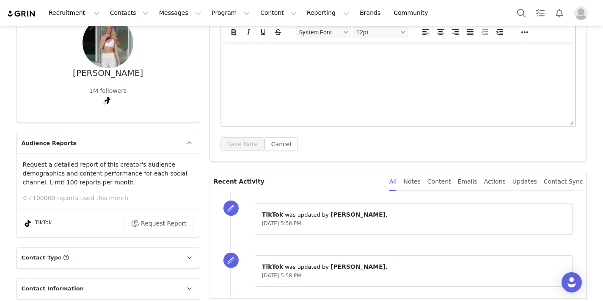
click at [92, 142] on p "Audience Reports" at bounding box center [98, 143] width 163 height 20
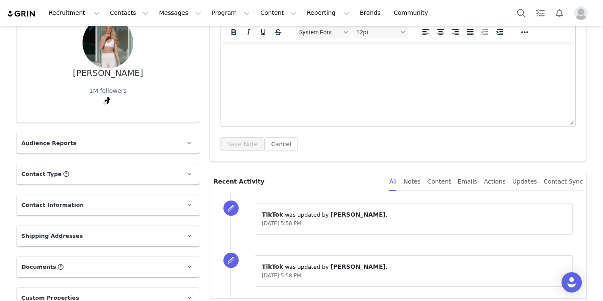
scroll to position [102, 0]
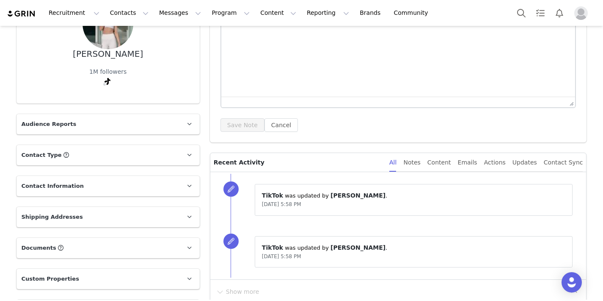
click at [108, 148] on p "Contact Type Contact type can be Creator, Prospect, Application, or Manager." at bounding box center [98, 155] width 163 height 20
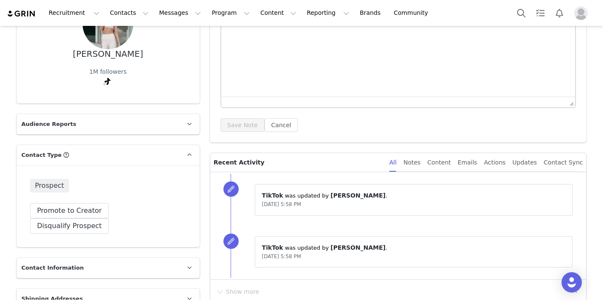
click at [108, 148] on p "Contact Type Contact type can be Creator, Prospect, Application, or Manager." at bounding box center [98, 155] width 163 height 20
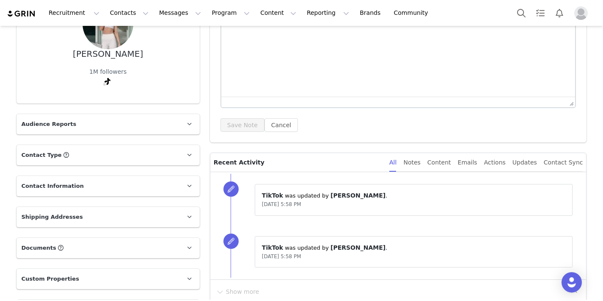
click at [102, 151] on p "Contact Type Contact type can be Creator, Prospect, Application, or Manager." at bounding box center [98, 155] width 163 height 20
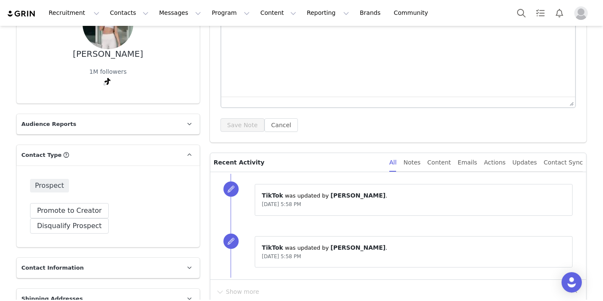
click at [102, 151] on p "Contact Type Contact type can be Creator, Prospect, Application, or Manager." at bounding box center [98, 155] width 163 height 20
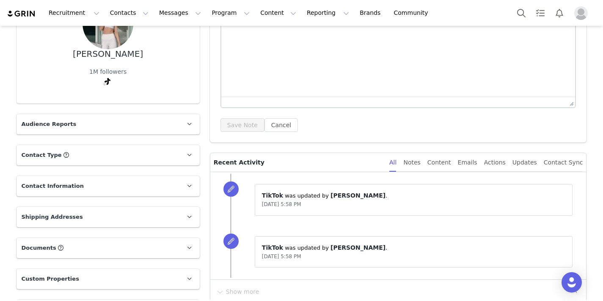
scroll to position [139, 0]
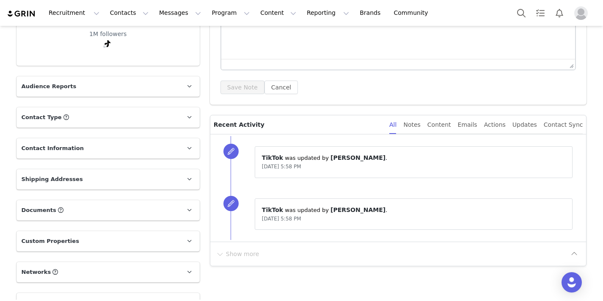
click at [100, 243] on p "Custom Properties" at bounding box center [98, 241] width 163 height 20
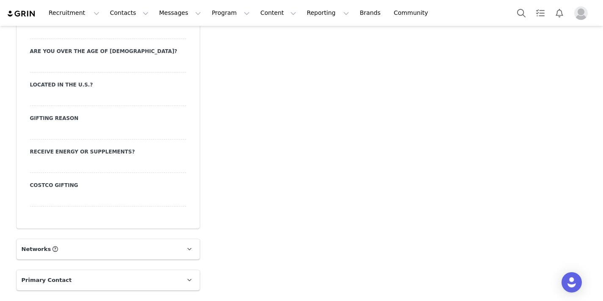
scroll to position [525, 0]
click at [70, 155] on div "Receive Energy or Supplements?" at bounding box center [108, 159] width 156 height 25
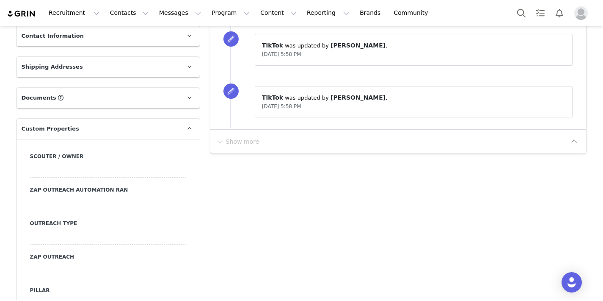
scroll to position [240, 0]
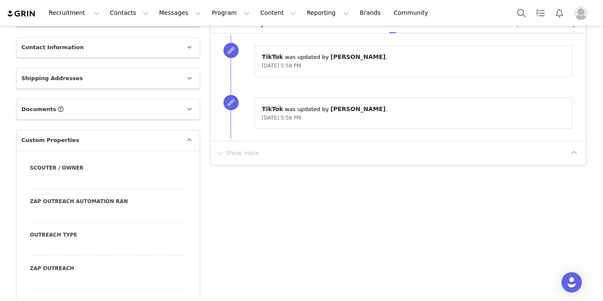
click at [69, 132] on p "Custom Properties" at bounding box center [98, 140] width 163 height 20
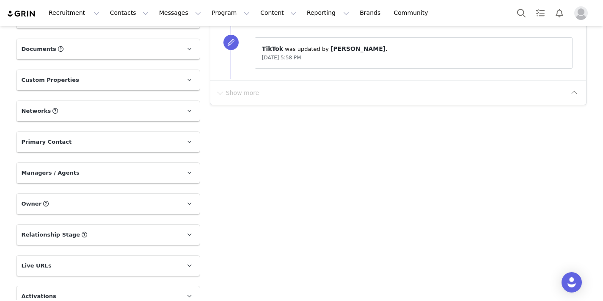
scroll to position [302, 0]
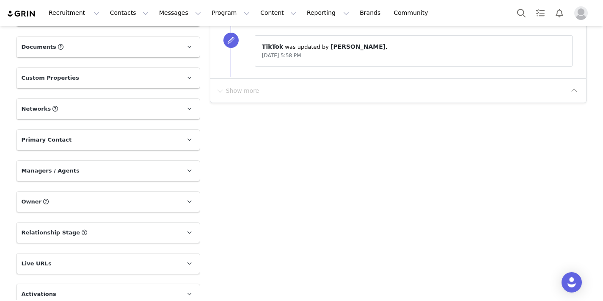
click at [75, 107] on p "Networks You can add or change your creators network URL' here, your active cre…" at bounding box center [98, 109] width 163 height 20
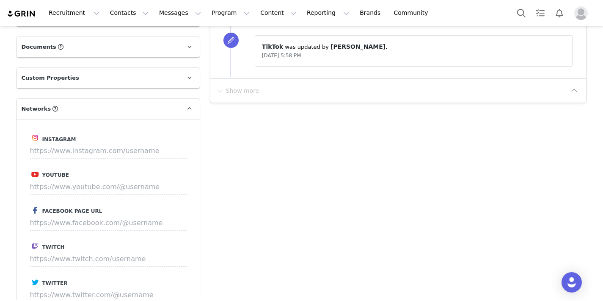
click at [75, 107] on p "Networks You can add or change your creators network URL' here, your active cre…" at bounding box center [98, 109] width 163 height 20
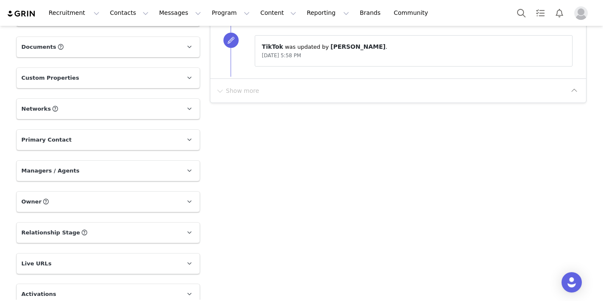
click at [82, 169] on p "Managers / Agents" at bounding box center [98, 170] width 163 height 20
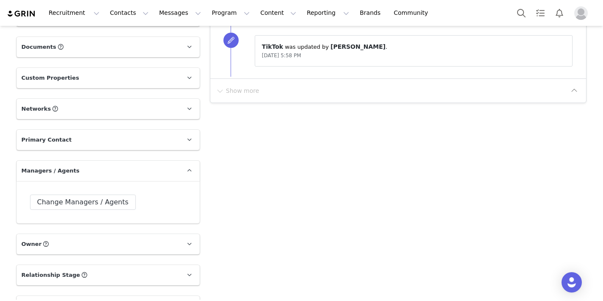
click at [82, 169] on p "Managers / Agents" at bounding box center [98, 170] width 163 height 20
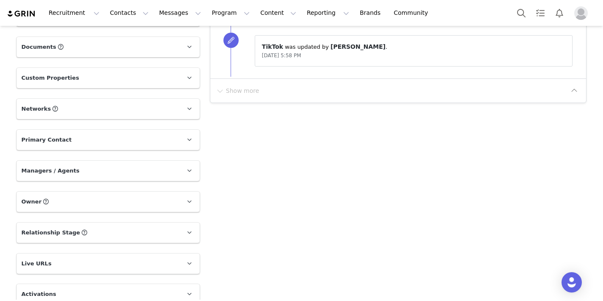
click at [67, 149] on p "Primary Contact" at bounding box center [98, 140] width 163 height 20
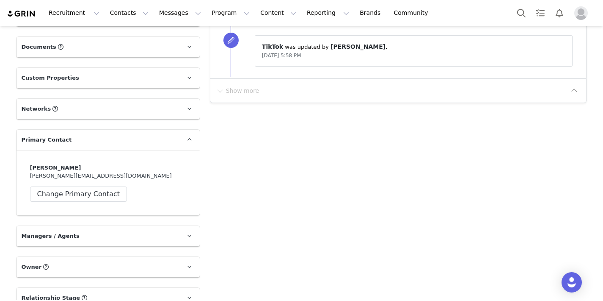
click at [67, 144] on p "Primary Contact" at bounding box center [98, 140] width 163 height 20
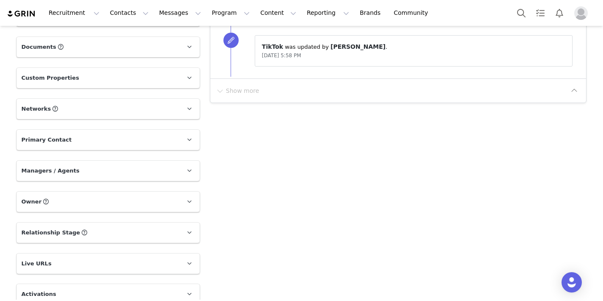
click at [62, 113] on p "Networks You can add or change your creators network URL' here, your active cre…" at bounding box center [98, 109] width 163 height 20
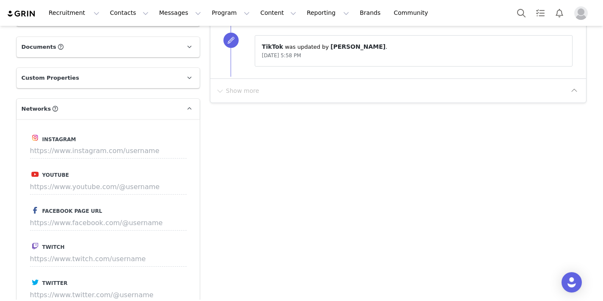
click at [62, 113] on p "Networks You can add or change your creators network URL' here, your active cre…" at bounding box center [98, 109] width 163 height 20
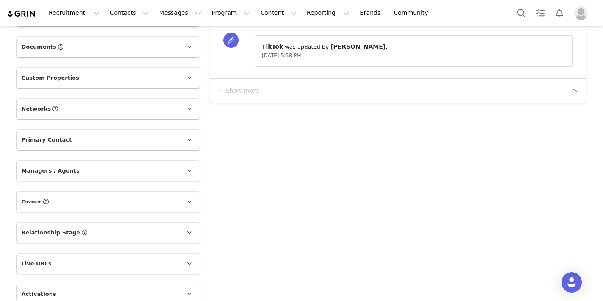
scroll to position [344, 0]
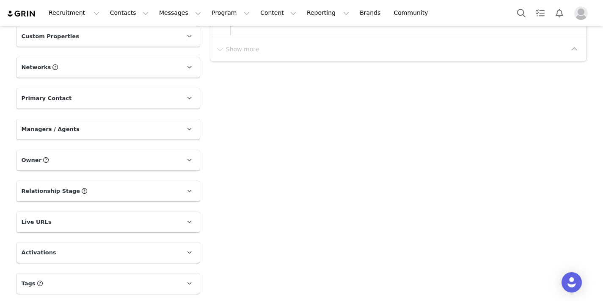
click at [68, 286] on p "Tags Keep track of your contacts by assigning them tags. You can then filter yo…" at bounding box center [98, 283] width 163 height 20
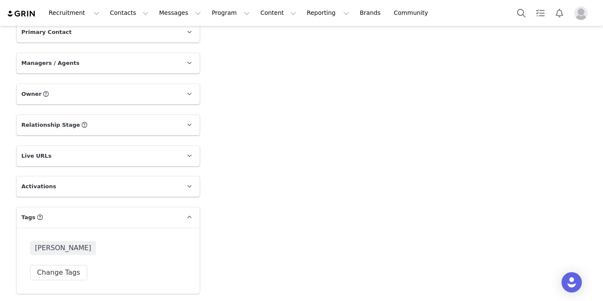
click at [73, 213] on p "Tags Keep track of your contacts by assigning them tags. You can then filter yo…" at bounding box center [98, 217] width 163 height 20
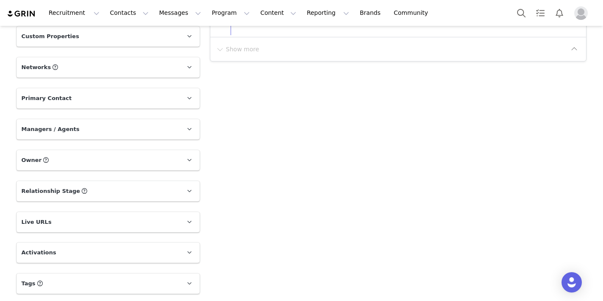
click at [68, 247] on p "Activations" at bounding box center [98, 252] width 163 height 20
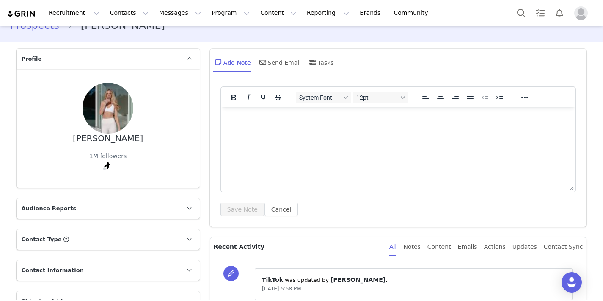
scroll to position [0, 0]
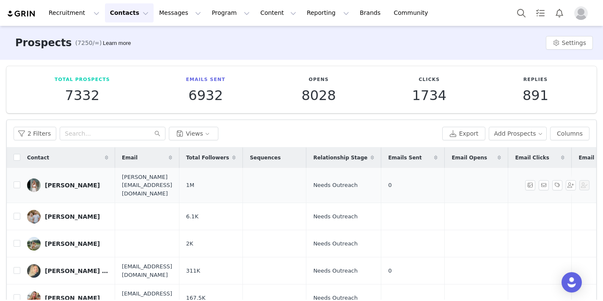
scroll to position [11, 0]
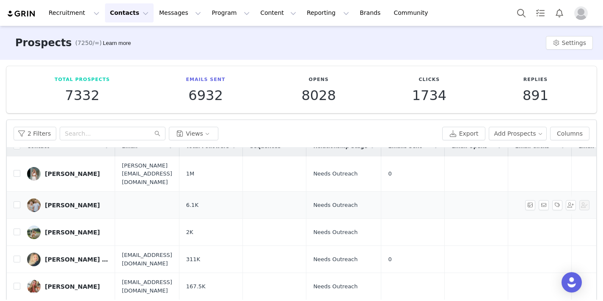
click at [57, 202] on div "Daphne Rill" at bounding box center [72, 205] width 55 height 7
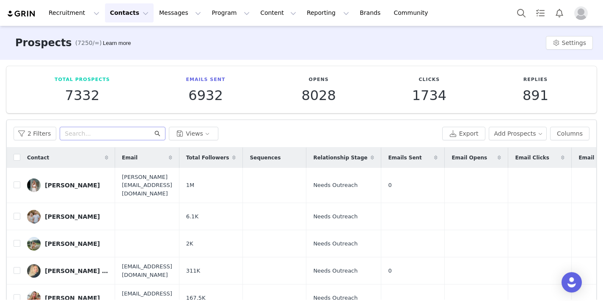
scroll to position [13, 0]
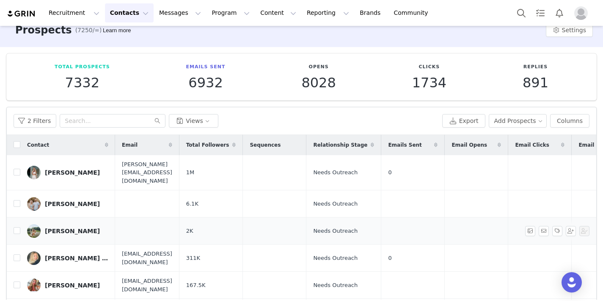
click at [76, 227] on div "Emma Minier" at bounding box center [72, 230] width 55 height 7
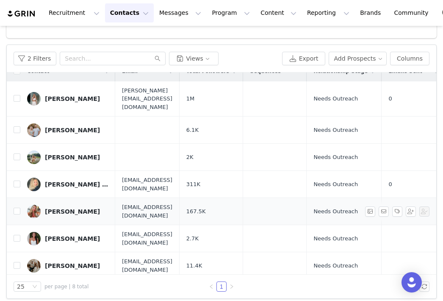
scroll to position [80, 0]
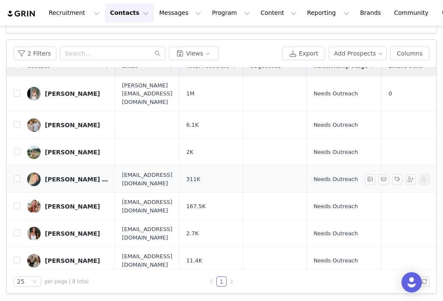
click at [70, 176] on div "Emma Jean Clarke" at bounding box center [77, 179] width 64 height 7
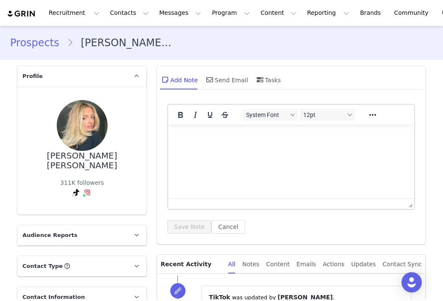
scroll to position [408, 0]
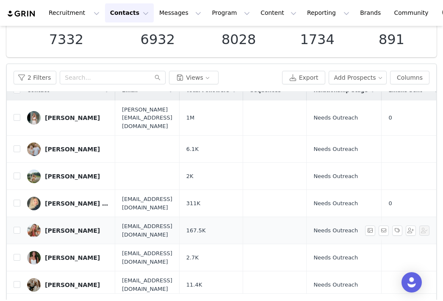
scroll to position [80, 0]
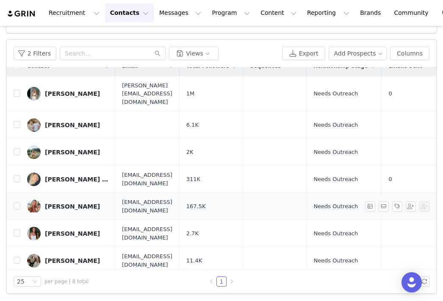
click at [71, 203] on div "Jada Campbell" at bounding box center [72, 206] width 55 height 7
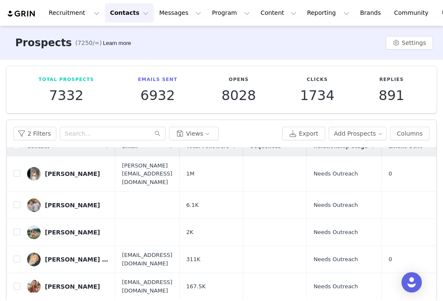
scroll to position [43, 0]
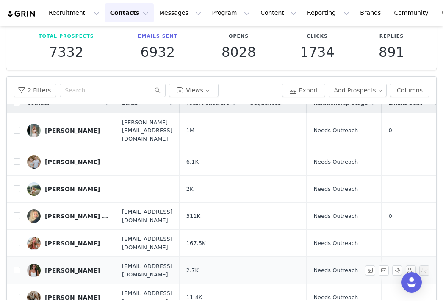
click at [66, 263] on link "Kaitlin" at bounding box center [67, 270] width 81 height 14
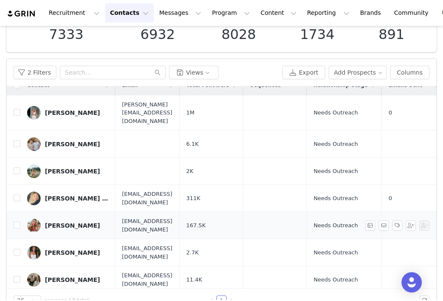
scroll to position [64, 0]
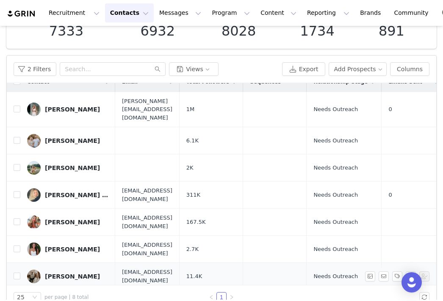
click at [75, 273] on div "Kaitlin Davis" at bounding box center [72, 276] width 55 height 7
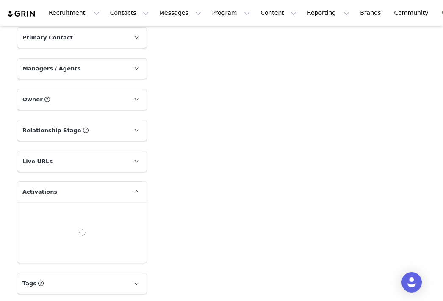
scroll to position [408, 0]
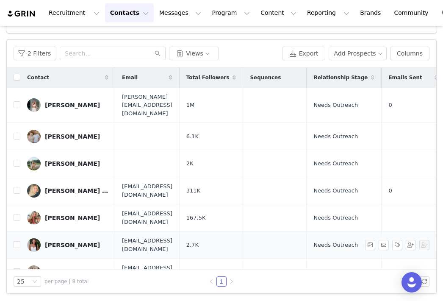
scroll to position [11, 0]
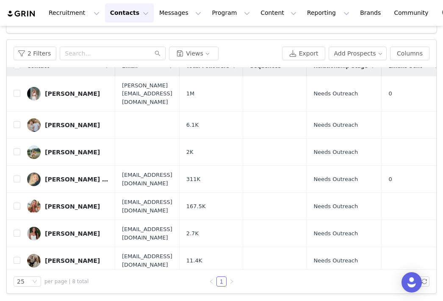
click at [66, 284] on div "Madi Proffitt" at bounding box center [72, 287] width 55 height 7
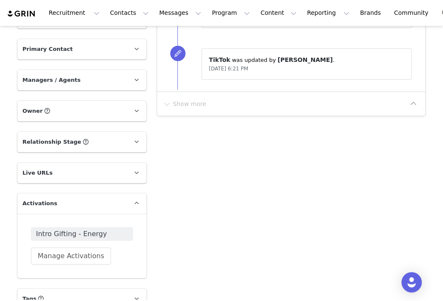
scroll to position [408, 0]
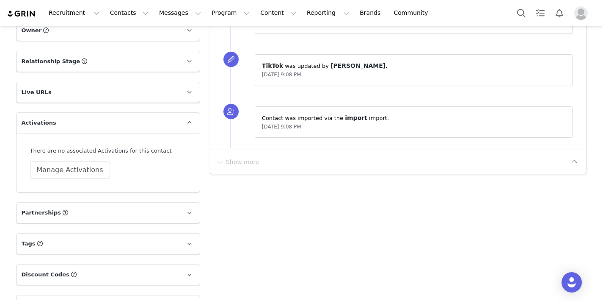
scroll to position [497, 0]
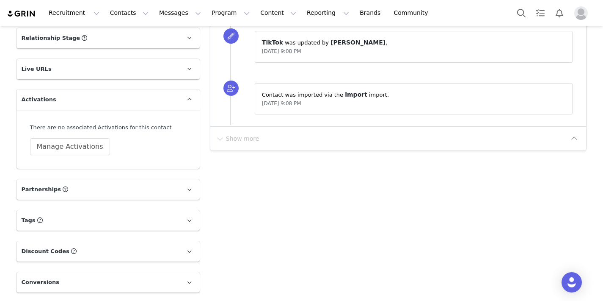
click at [83, 192] on p "Partnerships The partnerships..." at bounding box center [98, 189] width 163 height 20
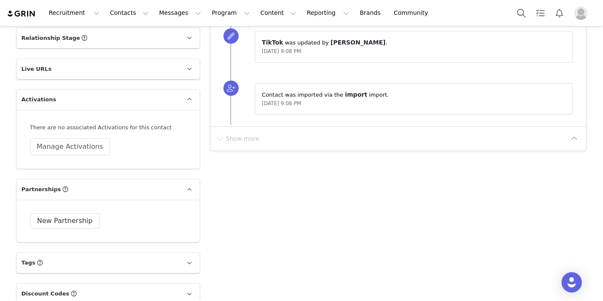
click at [83, 192] on p "Partnerships The partnerships..." at bounding box center [98, 189] width 163 height 20
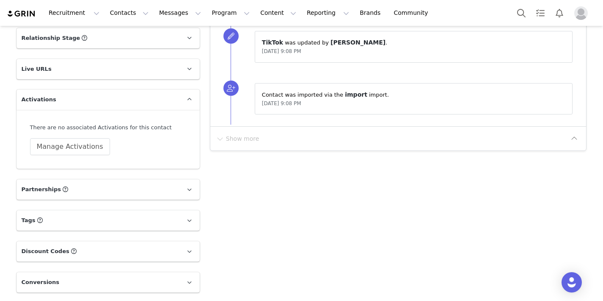
scroll to position [526, 0]
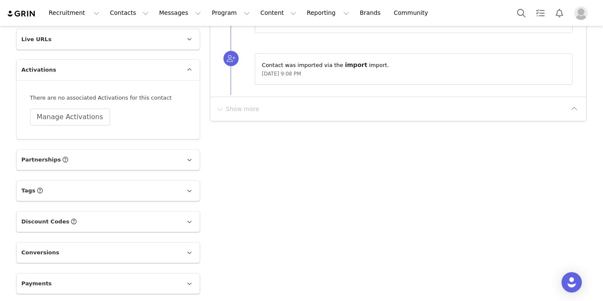
click at [149, 226] on p "Discount Codes Discount codes associated with this Influencer" at bounding box center [98, 221] width 163 height 20
click at [109, 284] on p "Payments" at bounding box center [98, 283] width 163 height 20
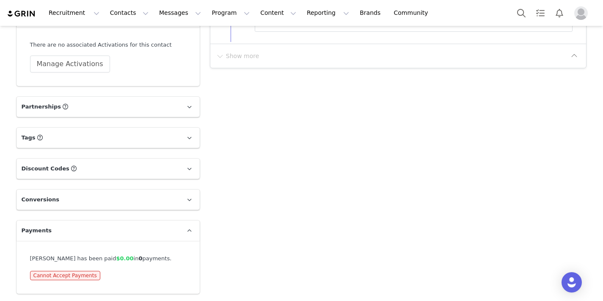
click at [132, 228] on p "Payments" at bounding box center [98, 230] width 163 height 20
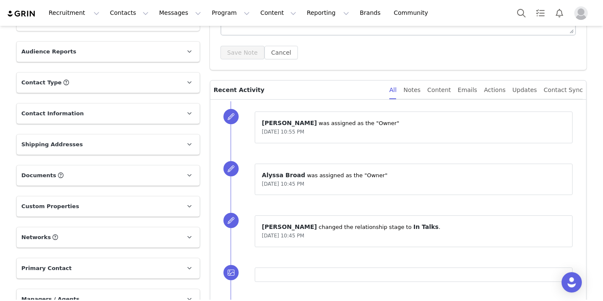
scroll to position [0, 0]
